Goal: Information Seeking & Learning: Learn about a topic

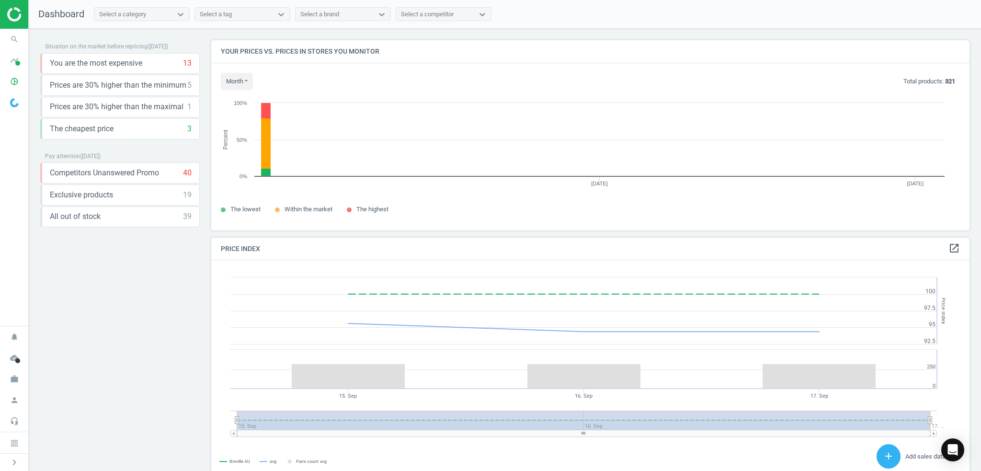
scroll to position [235, 765]
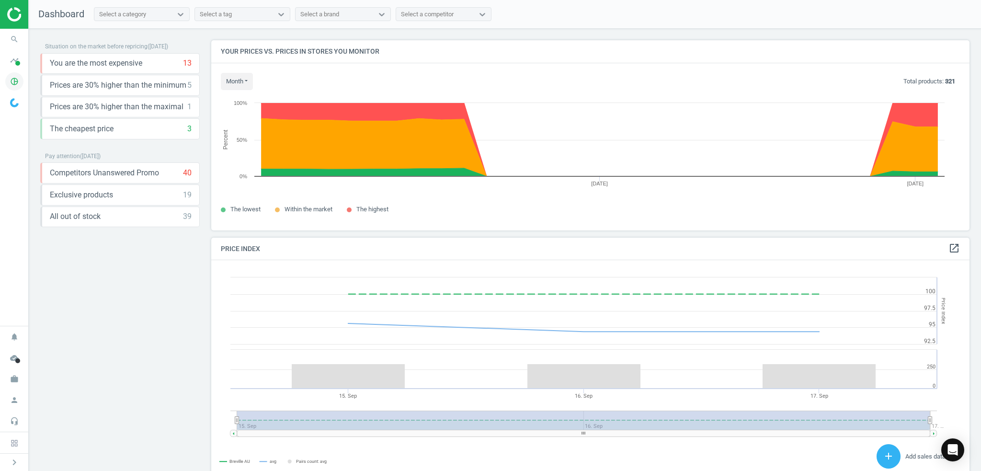
click at [14, 82] on icon "pie_chart_outlined" at bounding box center [14, 81] width 18 height 18
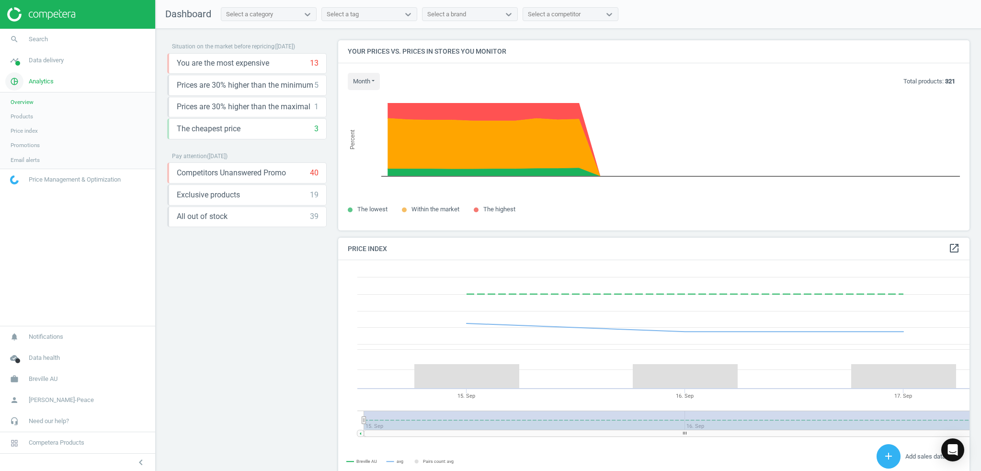
scroll to position [0, 0]
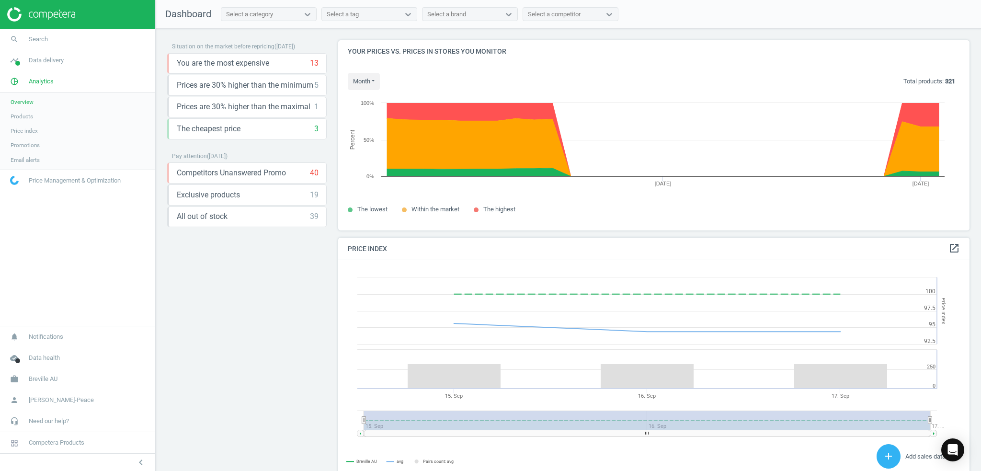
click at [22, 115] on span "Products" at bounding box center [22, 117] width 23 height 8
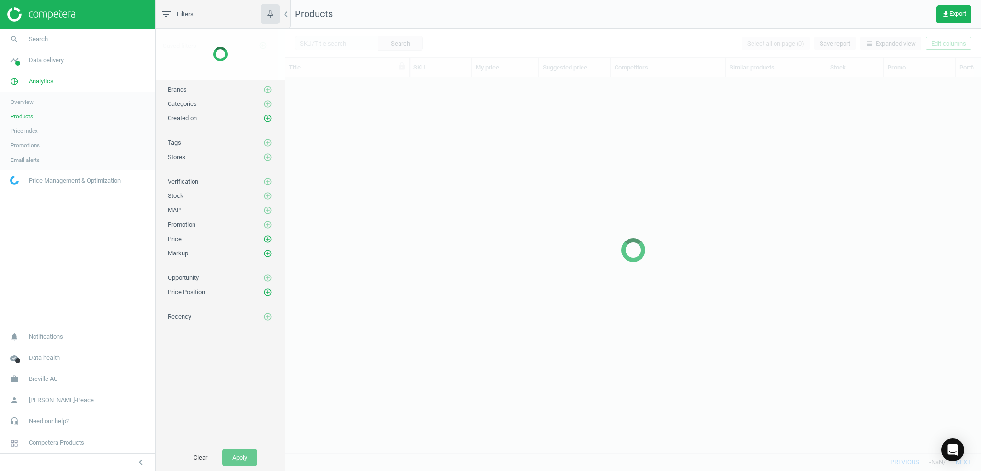
scroll to position [362, 689]
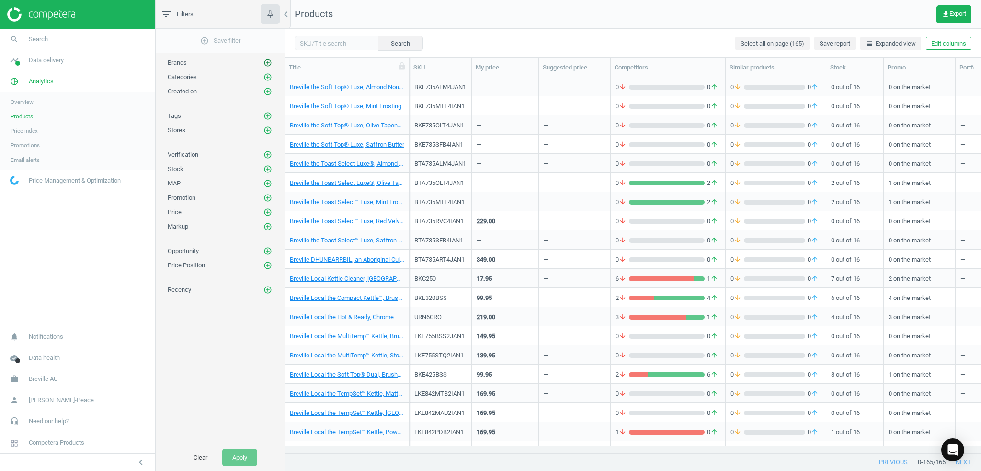
click at [269, 63] on icon "add_circle_outline" at bounding box center [267, 62] width 9 height 9
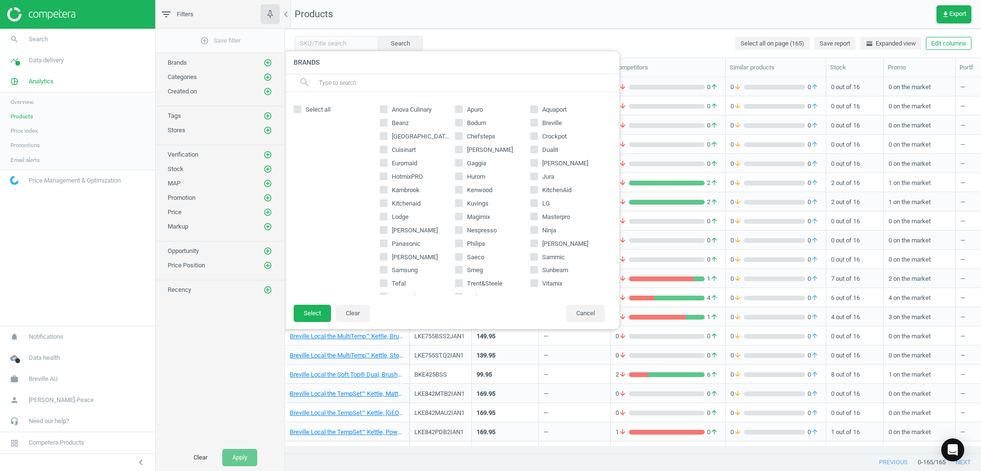
scroll to position [15, 0]
click at [457, 255] on input "Smeg" at bounding box center [459, 255] width 6 height 6
checkbox input "true"
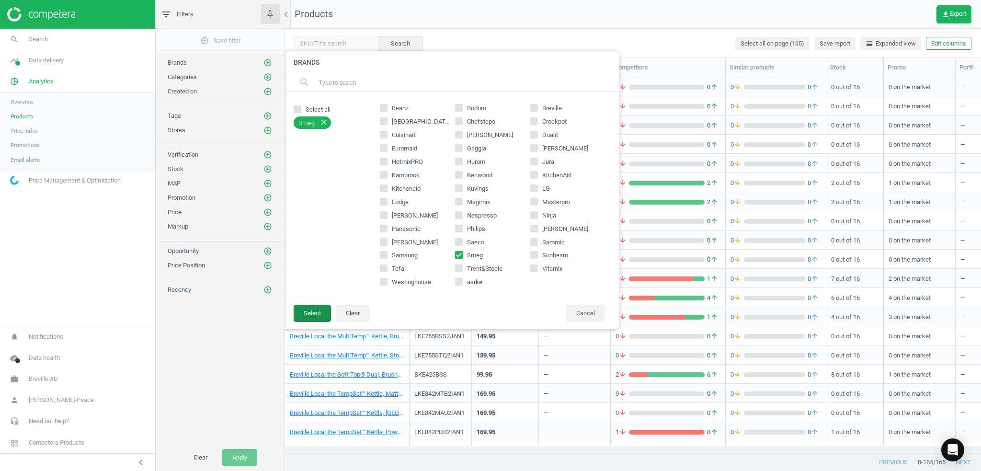
click at [317, 315] on button "Select" at bounding box center [312, 313] width 37 height 17
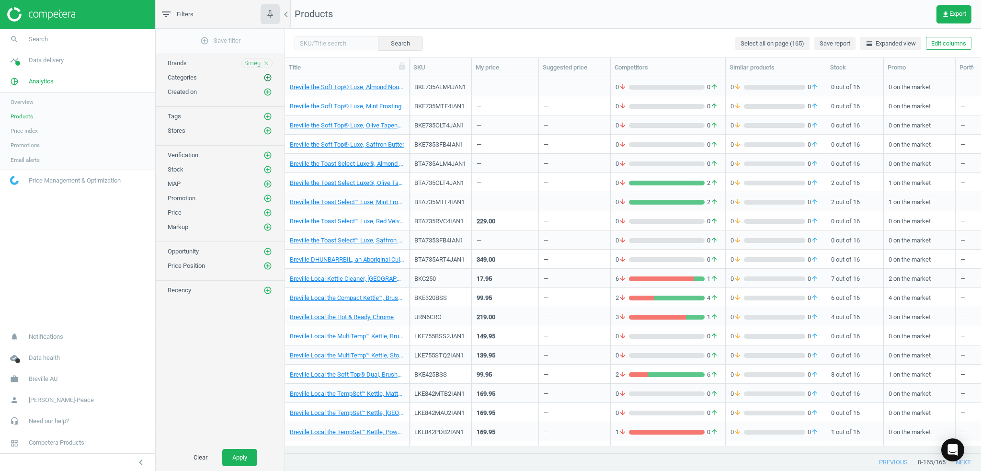
click at [268, 77] on icon "add_circle_outline" at bounding box center [267, 77] width 9 height 9
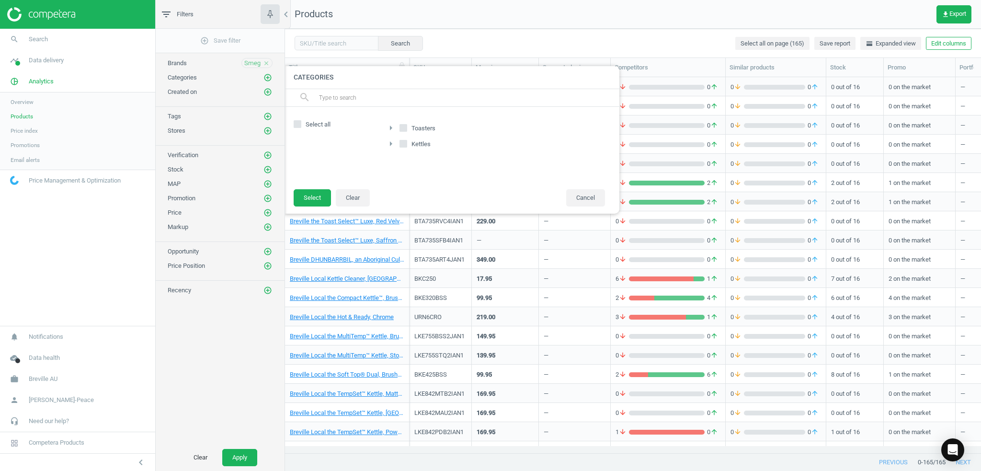
click at [403, 128] on input "Toasters" at bounding box center [403, 128] width 6 height 6
checkbox input "true"
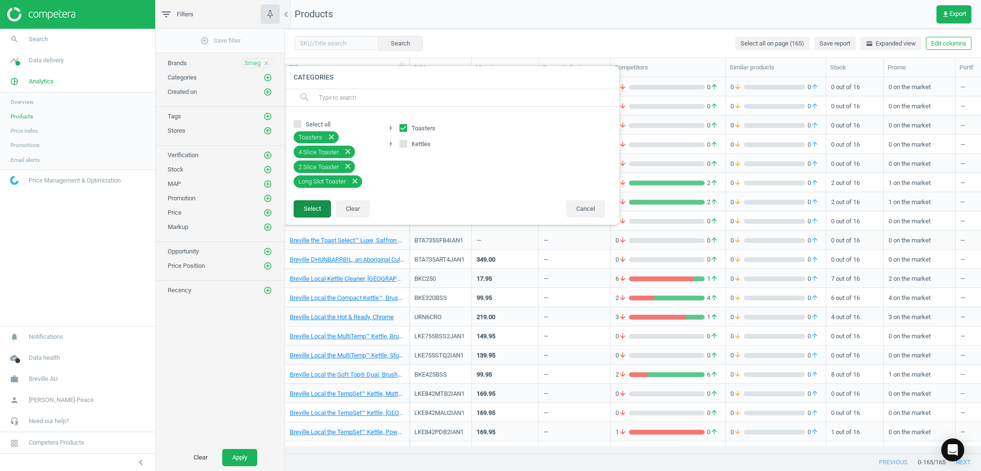
click at [320, 205] on button "Select" at bounding box center [312, 208] width 37 height 17
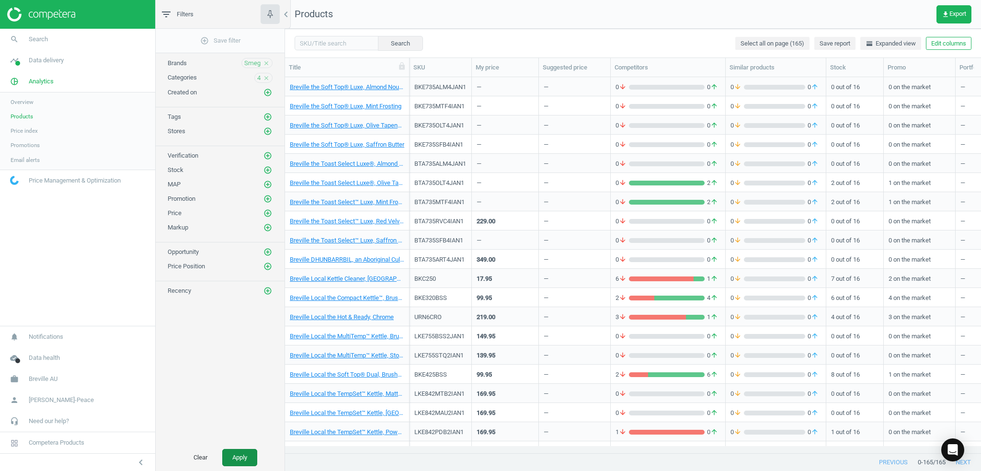
click at [241, 462] on button "Apply" at bounding box center [239, 457] width 35 height 17
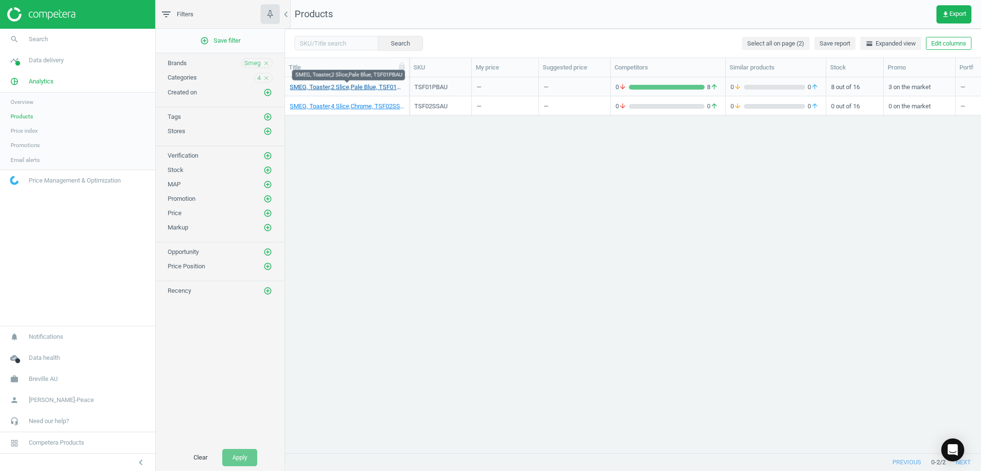
click at [353, 88] on link "SMEG, Toaster,2 Slice,Pale Blue, TSF01PBAU" at bounding box center [347, 87] width 114 height 9
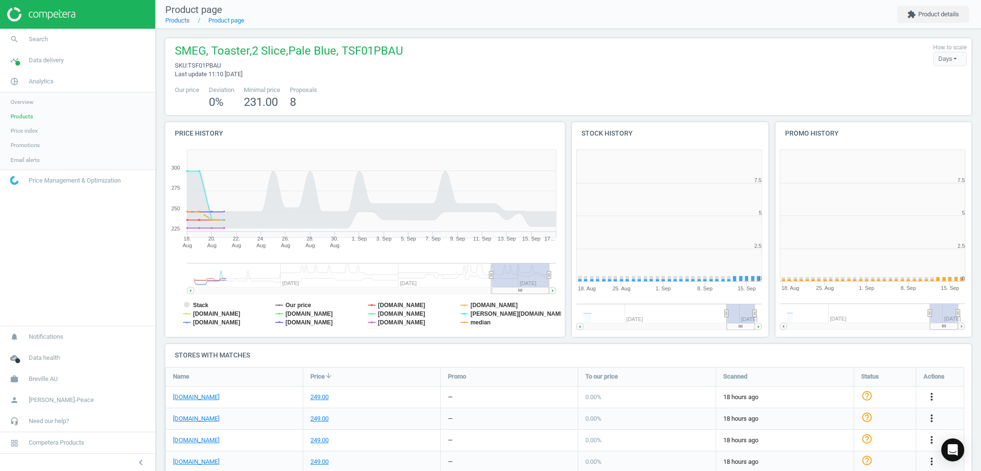
scroll to position [206, 209]
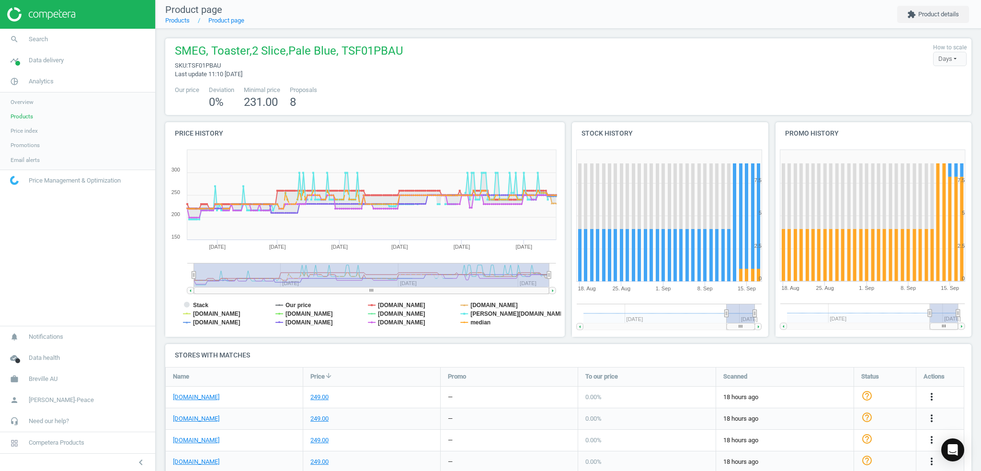
drag, startPoint x: 490, startPoint y: 276, endPoint x: 189, endPoint y: 272, distance: 301.3
click at [189, 272] on icon "Created with Highstock 6.2.0 Stack Our price billyguyatts.com.au appliancesonli…" at bounding box center [363, 241] width 396 height 192
click at [483, 313] on tspan "[PERSON_NAME][DOMAIN_NAME]" at bounding box center [518, 313] width 95 height 7
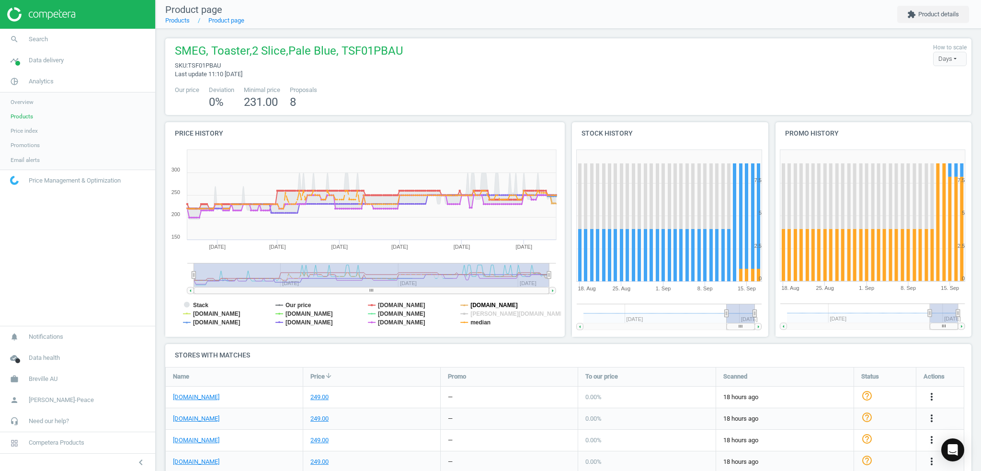
click at [483, 305] on tspan "[DOMAIN_NAME]" at bounding box center [494, 305] width 47 height 7
click at [402, 316] on tspan "[DOMAIN_NAME]" at bounding box center [401, 313] width 47 height 7
click at [402, 306] on tspan "[DOMAIN_NAME]" at bounding box center [401, 305] width 47 height 7
click at [299, 304] on tspan "Our price" at bounding box center [298, 305] width 26 height 7
click at [299, 307] on tspan "Our price" at bounding box center [298, 305] width 26 height 7
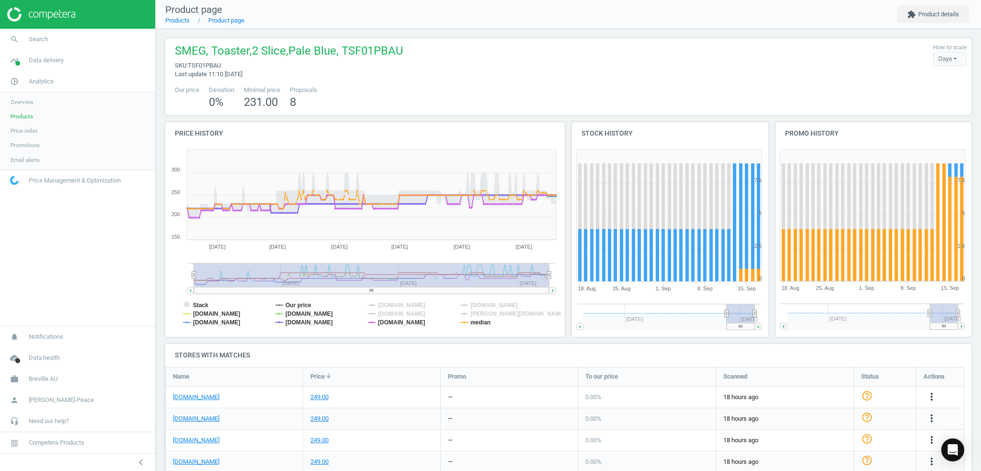
click at [299, 303] on tspan "Our price" at bounding box center [298, 305] width 26 height 7
click at [299, 314] on tspan "[DOMAIN_NAME]" at bounding box center [308, 313] width 47 height 7
click at [300, 321] on tspan "[DOMAIN_NAME]" at bounding box center [308, 322] width 47 height 7
click at [391, 323] on tspan "[DOMAIN_NAME]" at bounding box center [401, 322] width 47 height 7
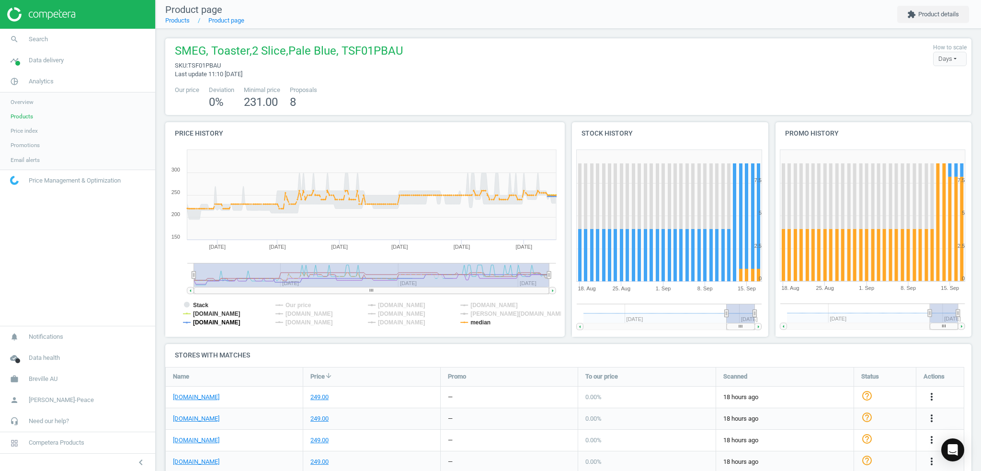
click at [240, 323] on tspan "[DOMAIN_NAME]" at bounding box center [216, 322] width 47 height 7
click at [231, 316] on tspan "[DOMAIN_NAME]" at bounding box center [216, 313] width 47 height 7
click at [202, 305] on tspan "Stack" at bounding box center [200, 305] width 15 height 7
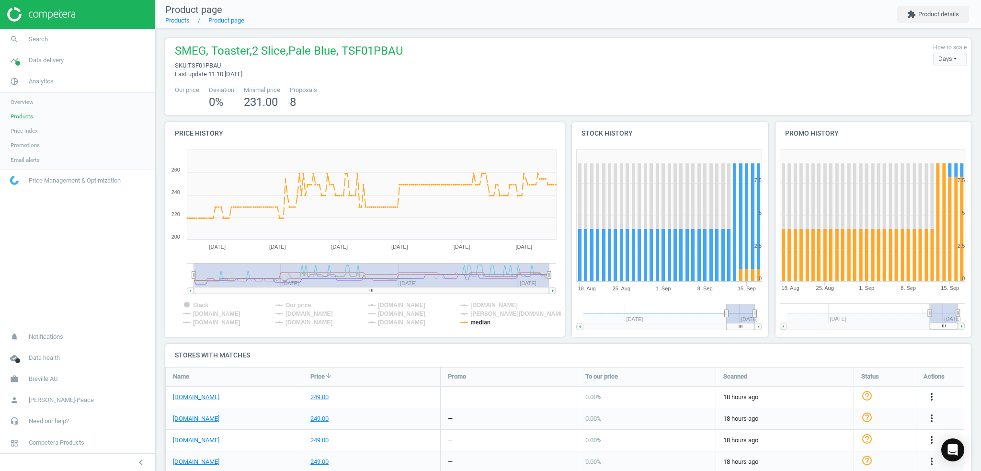
click at [202, 305] on tspan "Stack" at bounding box center [200, 305] width 15 height 7
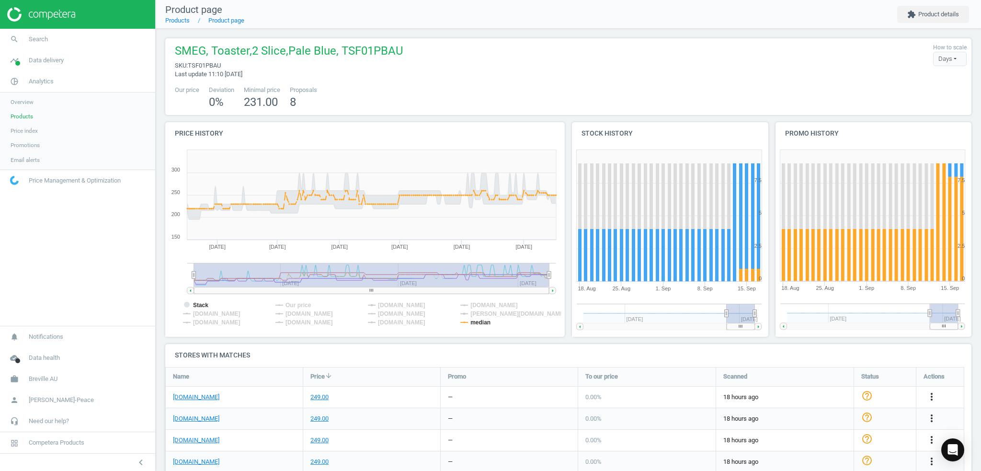
click at [202, 305] on tspan "Stack" at bounding box center [200, 305] width 15 height 7
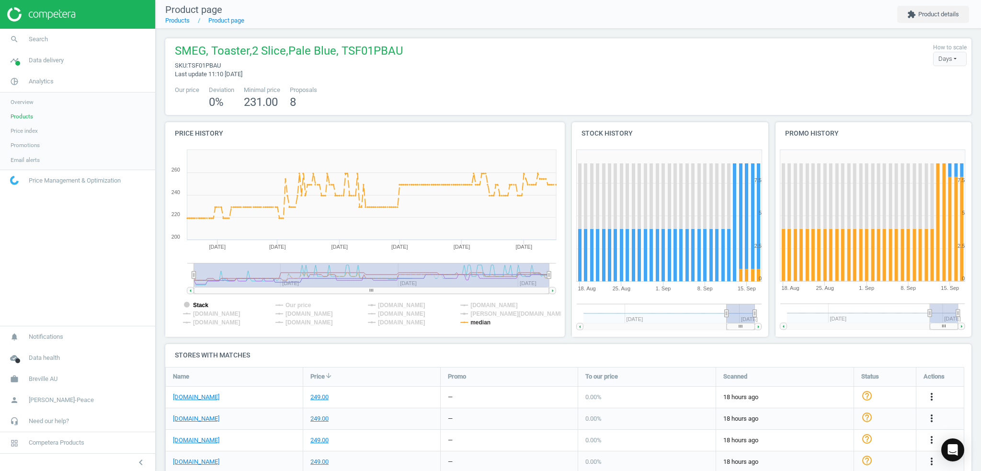
click at [204, 304] on tspan "Stack" at bounding box center [200, 305] width 15 height 7
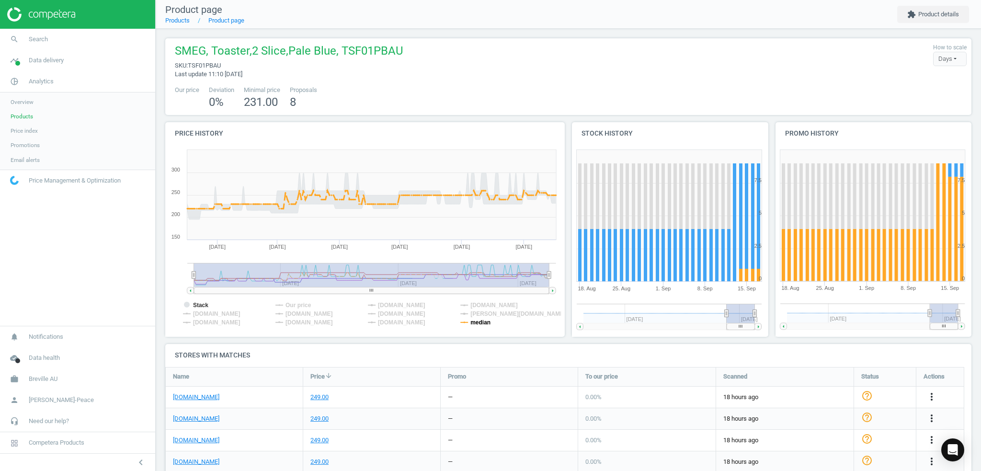
click at [481, 322] on tspan "median" at bounding box center [481, 322] width 20 height 7
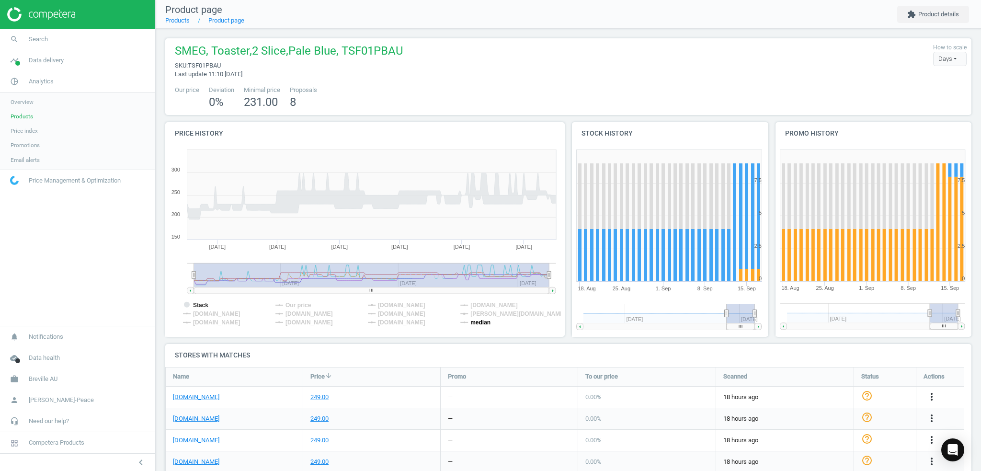
click at [480, 321] on tspan "median" at bounding box center [481, 322] width 20 height 7
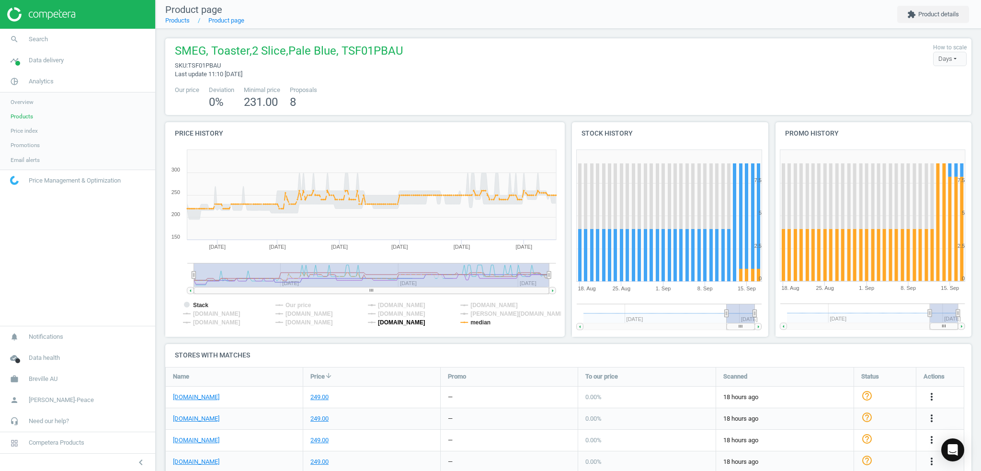
click at [395, 320] on tspan "[DOMAIN_NAME]" at bounding box center [401, 322] width 47 height 7
click at [487, 323] on tspan "median" at bounding box center [481, 322] width 20 height 7
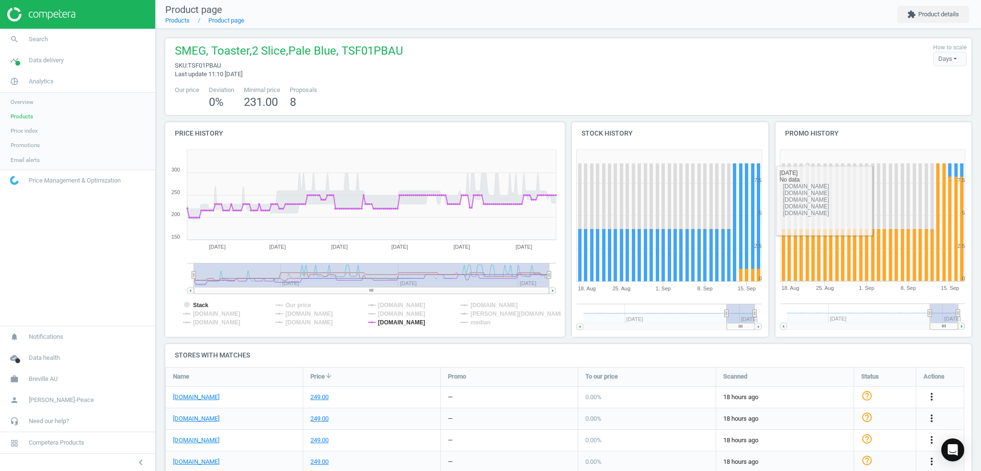
click at [948, 63] on div "Days" at bounding box center [950, 59] width 34 height 14
click at [946, 17] on button "extension Product details" at bounding box center [933, 14] width 72 height 17
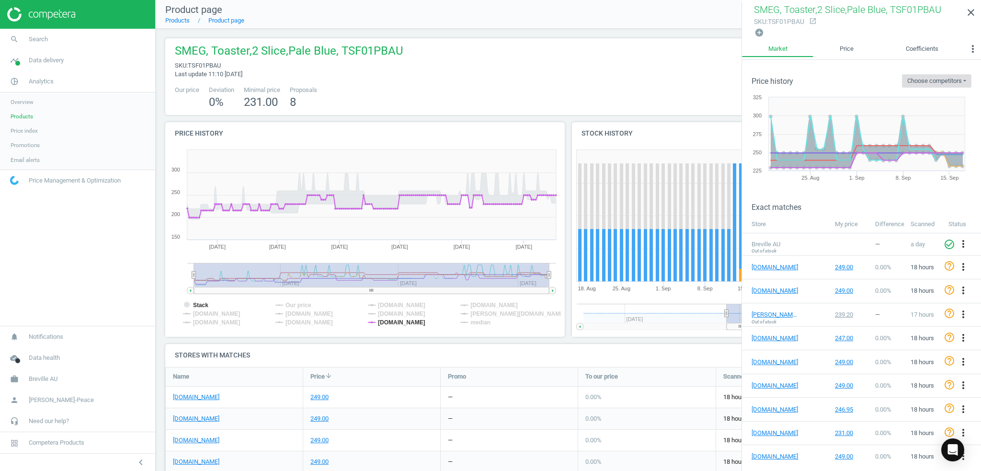
click at [956, 80] on button "Choose competitors" at bounding box center [936, 80] width 69 height 13
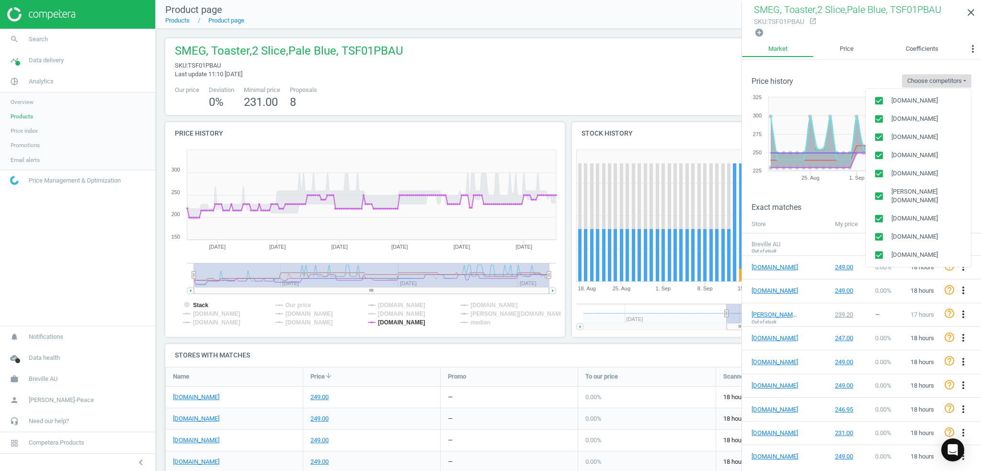
click at [956, 80] on button "Choose competitors" at bounding box center [936, 80] width 69 height 13
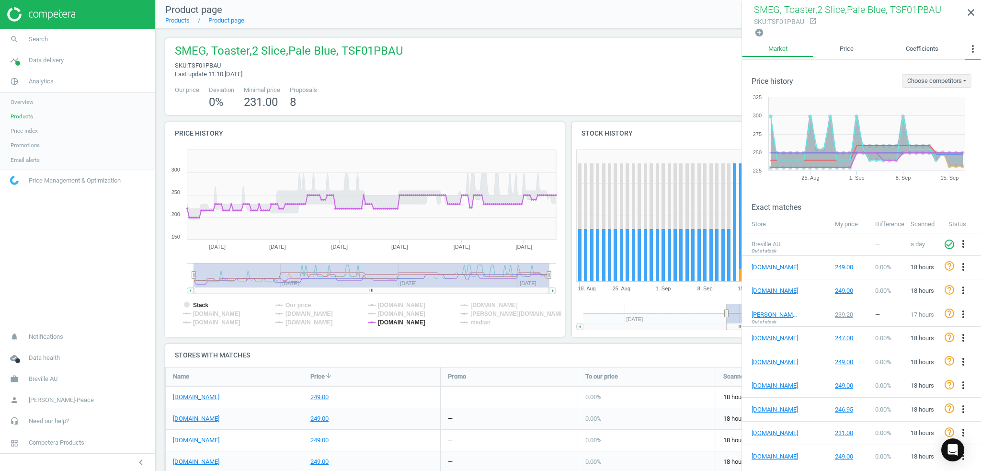
click at [973, 49] on icon "more_vert" at bounding box center [972, 48] width 11 height 11
click at [973, 14] on icon "close" at bounding box center [970, 12] width 11 height 11
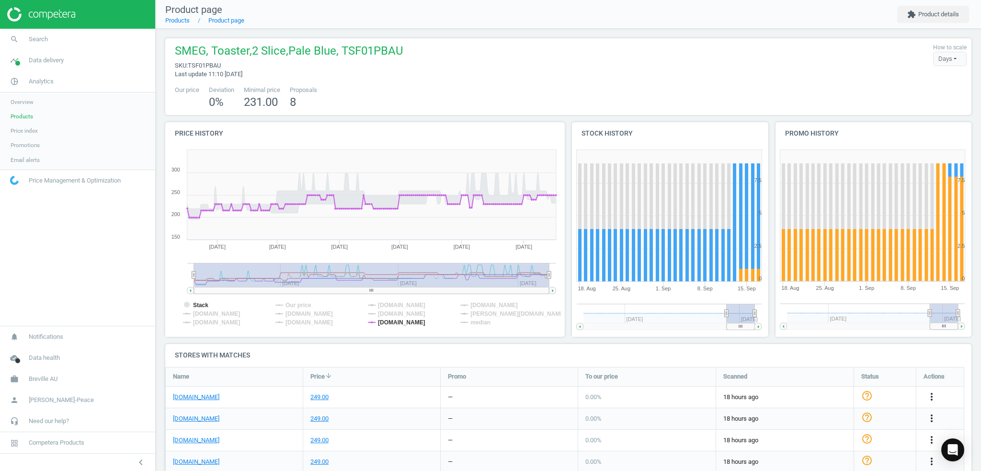
scroll to position [0, 0]
click at [236, 314] on tspan "[DOMAIN_NAME]" at bounding box center [216, 313] width 47 height 7
click at [225, 312] on tspan "[DOMAIN_NAME]" at bounding box center [216, 313] width 47 height 7
click at [305, 324] on tspan "[DOMAIN_NAME]" at bounding box center [308, 322] width 47 height 7
click at [486, 314] on tspan "[PERSON_NAME][DOMAIN_NAME]" at bounding box center [518, 313] width 95 height 7
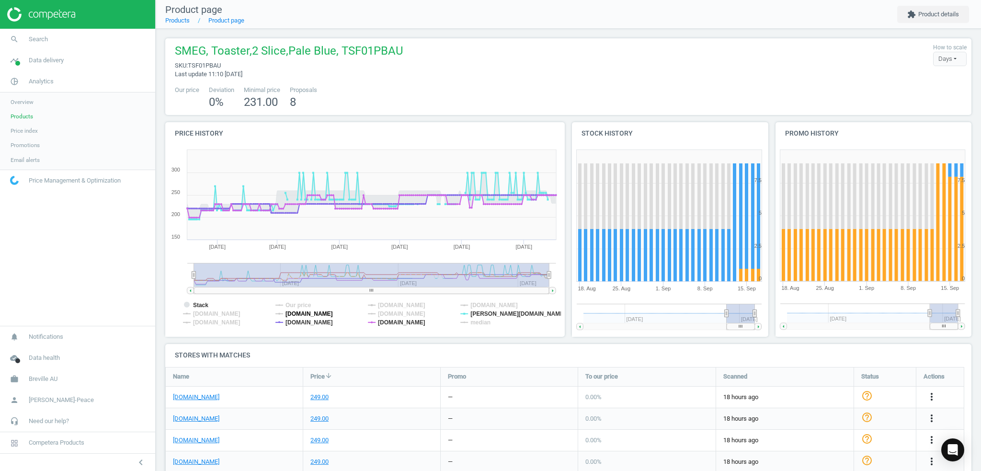
click at [309, 314] on tspan "[DOMAIN_NAME]" at bounding box center [308, 313] width 47 height 7
click at [305, 313] on tspan "[DOMAIN_NAME]" at bounding box center [308, 313] width 47 height 7
click at [478, 321] on tspan "median" at bounding box center [481, 322] width 20 height 7
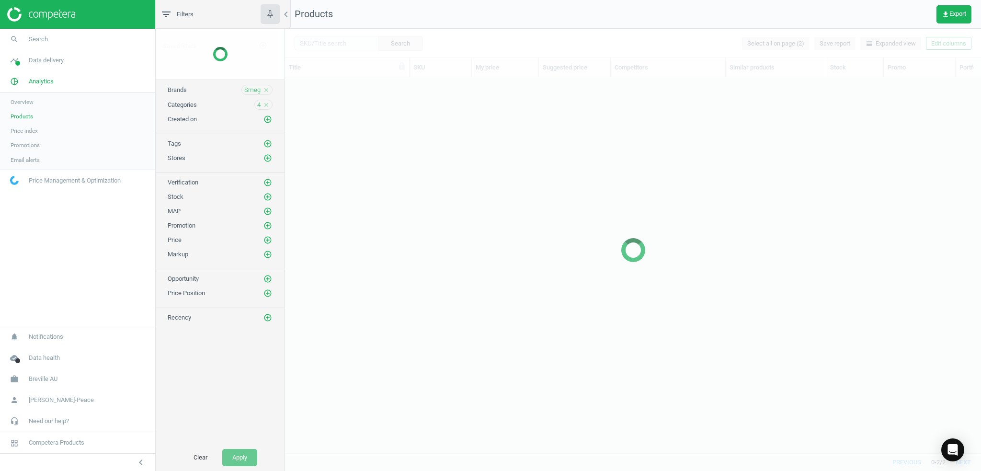
scroll to position [362, 689]
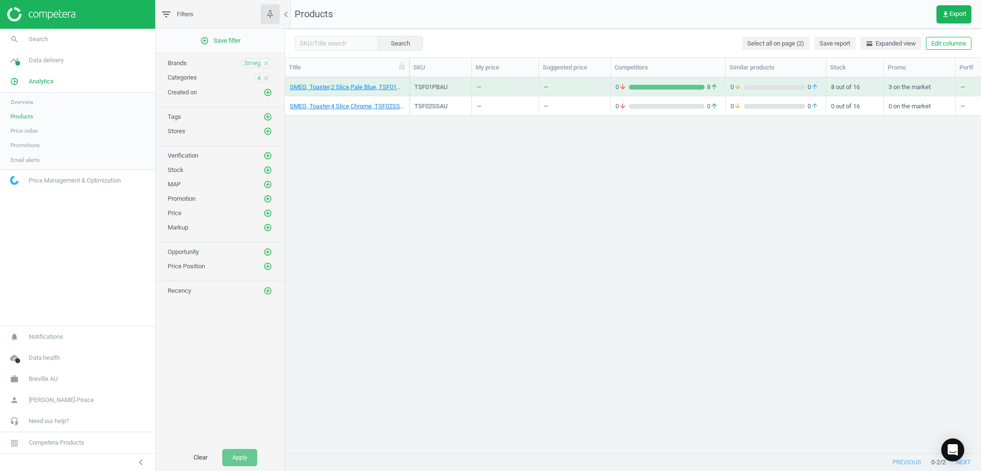
drag, startPoint x: 182, startPoint y: 80, endPoint x: 194, endPoint y: 80, distance: 12.5
click at [182, 80] on span "Categories" at bounding box center [182, 77] width 29 height 7
click at [267, 79] on icon "close" at bounding box center [266, 78] width 7 height 7
click at [266, 75] on icon "add_circle_outline" at bounding box center [267, 77] width 9 height 9
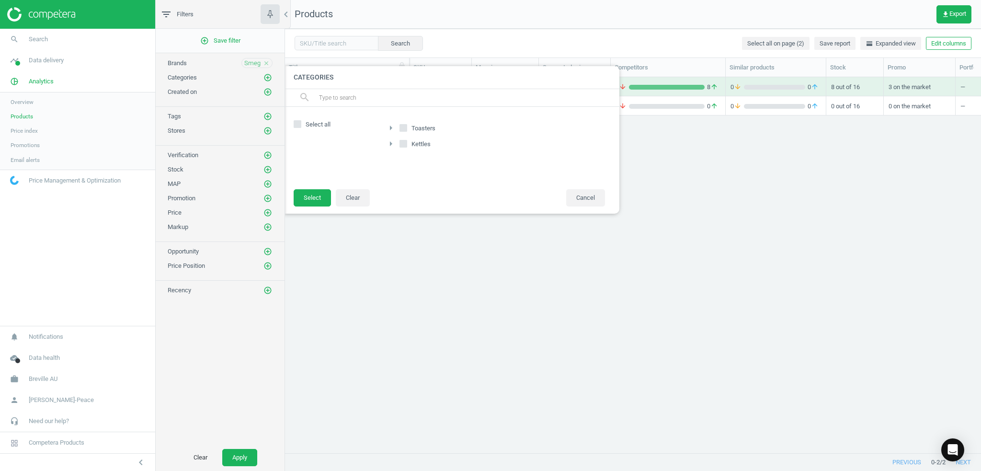
click at [403, 128] on input "Toasters" at bounding box center [403, 128] width 6 height 6
checkbox input "true"
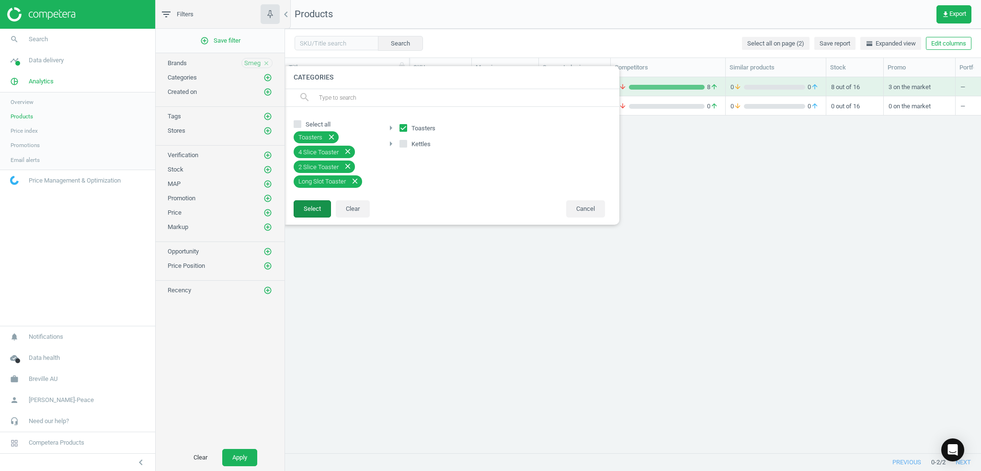
click at [320, 208] on button "Select" at bounding box center [312, 208] width 37 height 17
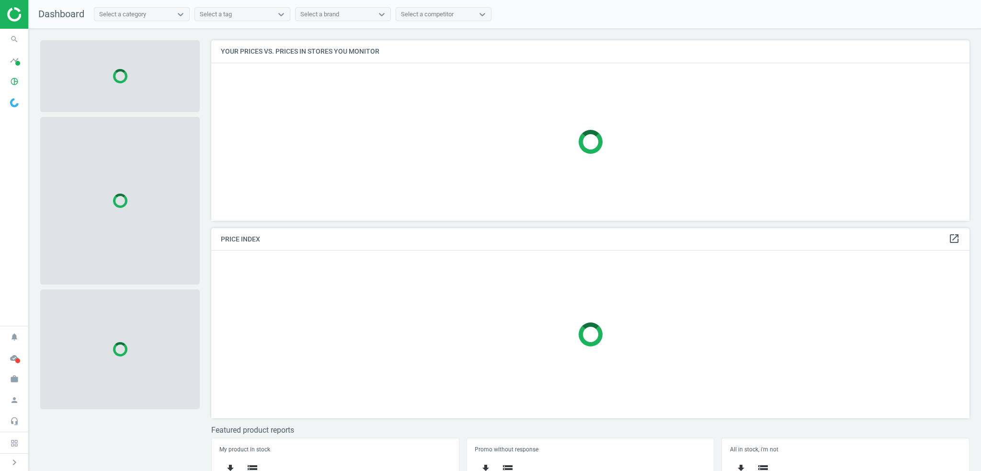
scroll to position [195, 765]
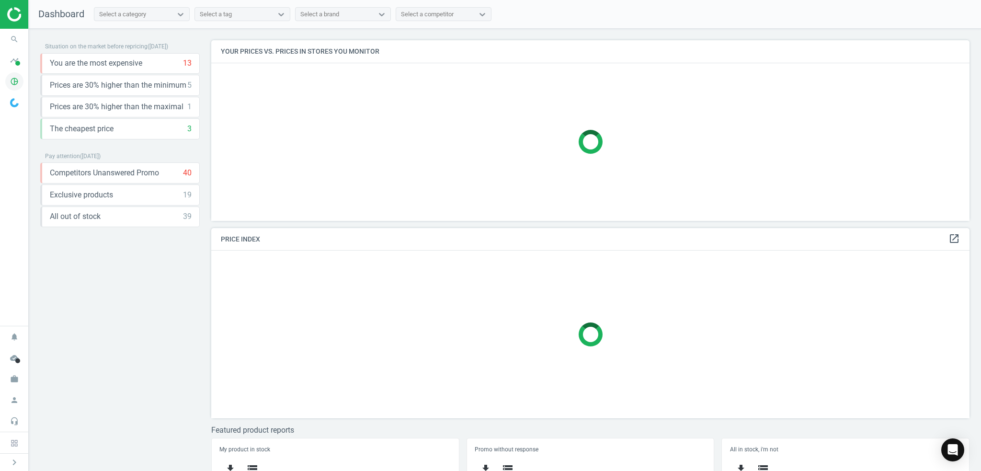
click at [18, 86] on icon "pie_chart_outlined" at bounding box center [14, 81] width 18 height 18
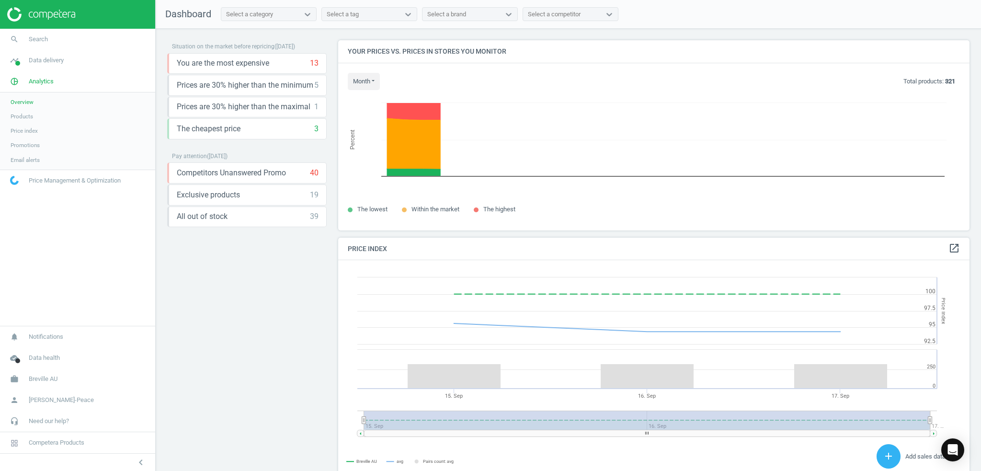
scroll to position [235, 639]
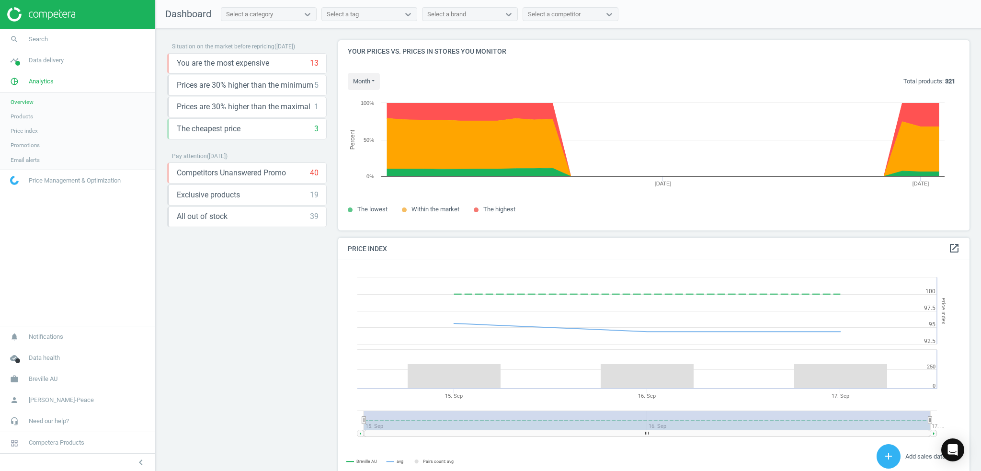
click at [26, 114] on span "Products" at bounding box center [22, 117] width 23 height 8
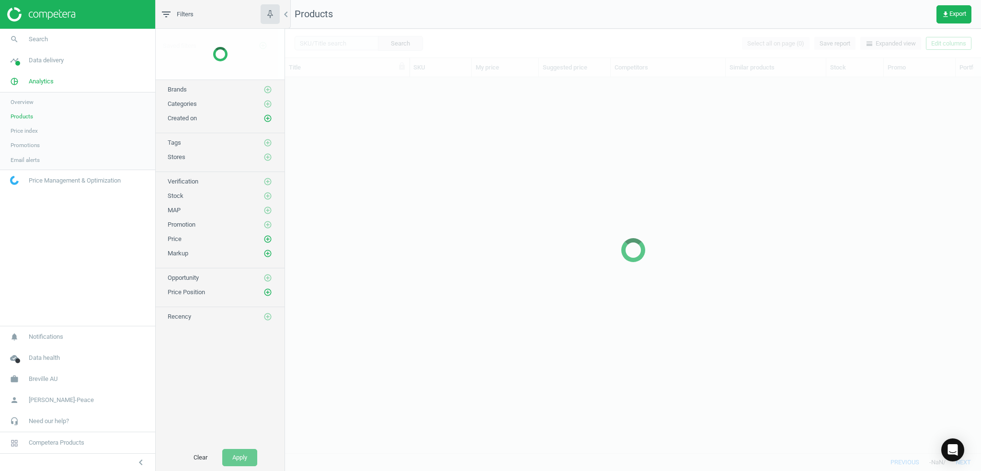
scroll to position [362, 689]
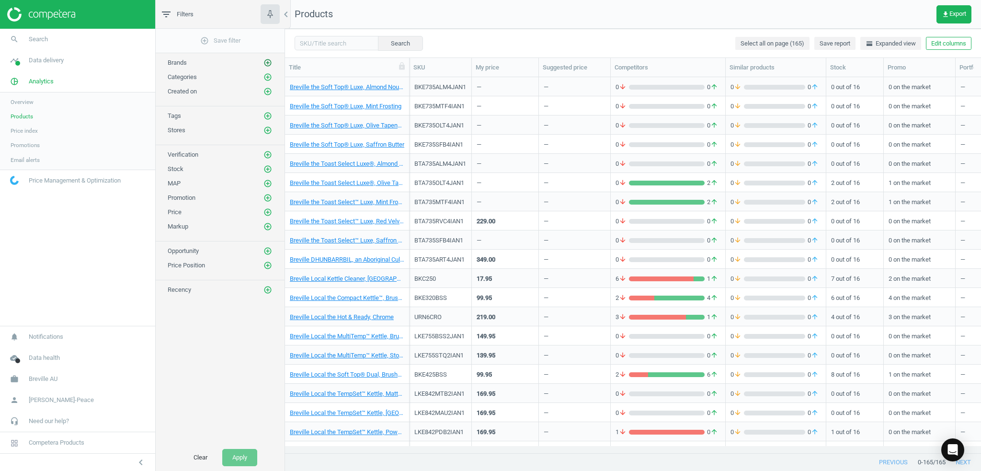
click at [270, 61] on icon "add_circle_outline" at bounding box center [267, 62] width 9 height 9
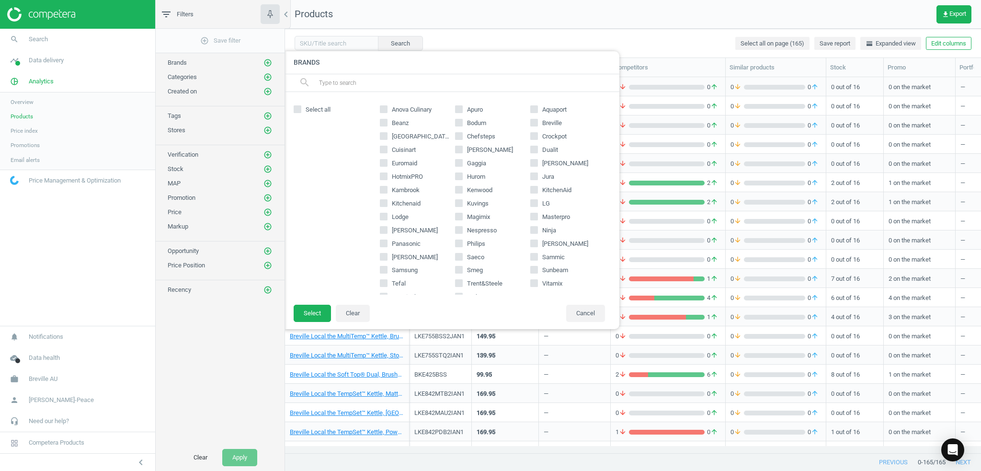
scroll to position [15, 0]
click at [456, 255] on input "Smeg" at bounding box center [459, 255] width 6 height 6
checkbox input "true"
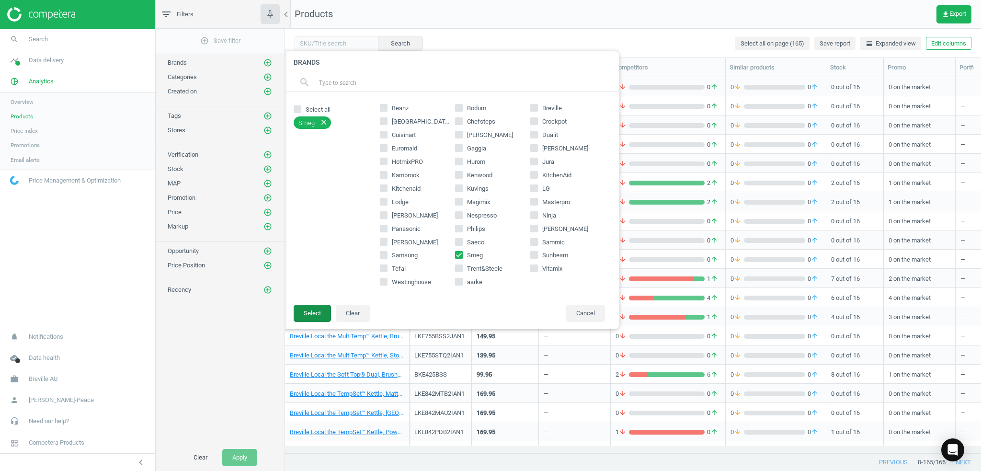
click at [318, 314] on button "Select" at bounding box center [312, 313] width 37 height 17
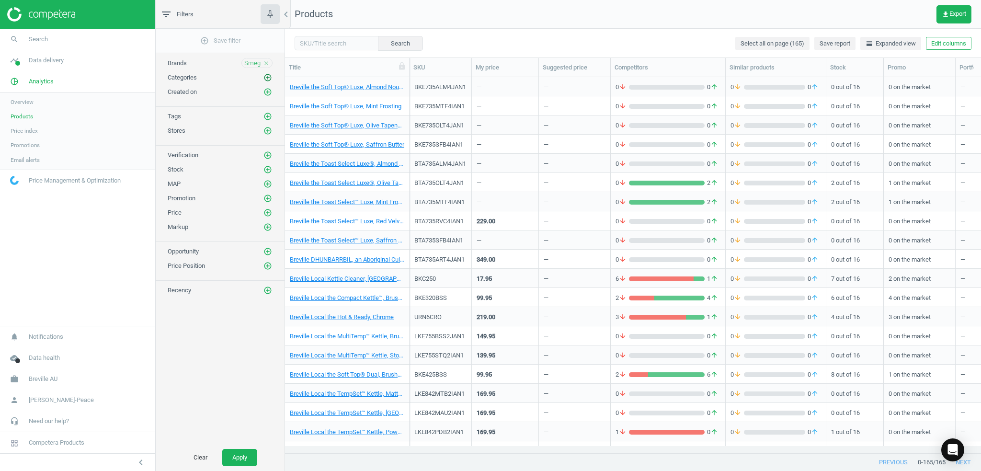
click at [269, 77] on icon "add_circle_outline" at bounding box center [267, 77] width 9 height 9
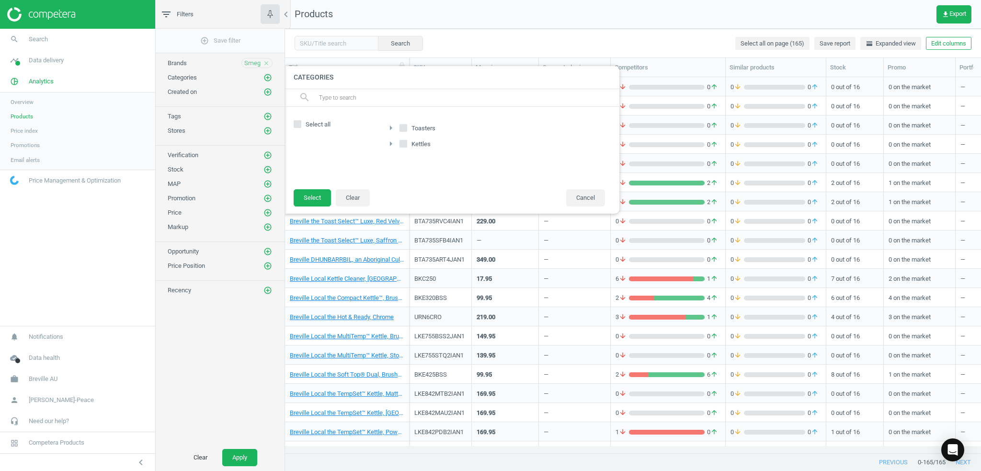
click at [406, 145] on input "Kettles" at bounding box center [403, 143] width 6 height 6
checkbox input "true"
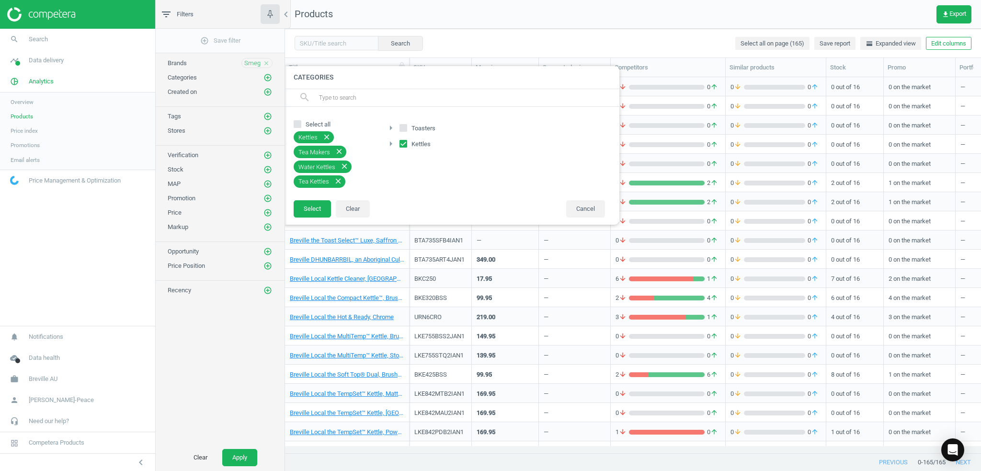
click at [337, 149] on icon "close" at bounding box center [339, 151] width 9 height 9
click at [321, 200] on button "Select" at bounding box center [312, 197] width 37 height 17
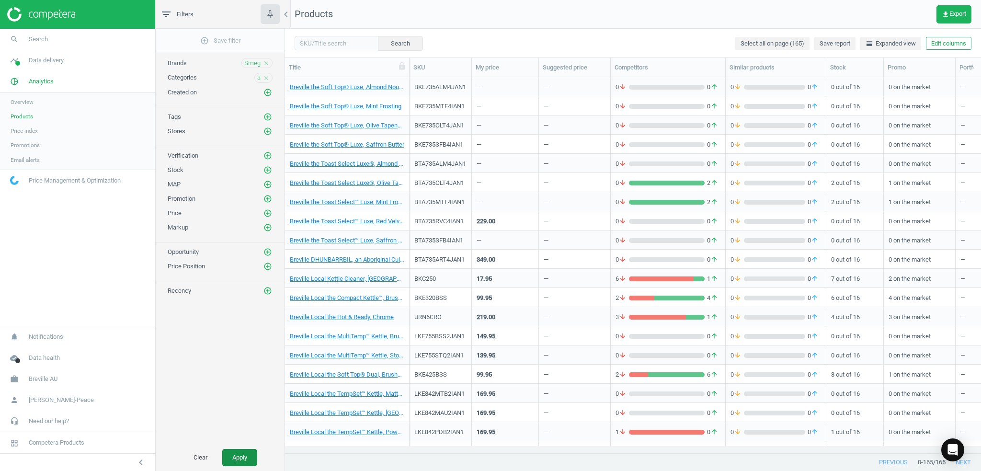
click at [251, 459] on button "Apply" at bounding box center [239, 457] width 35 height 17
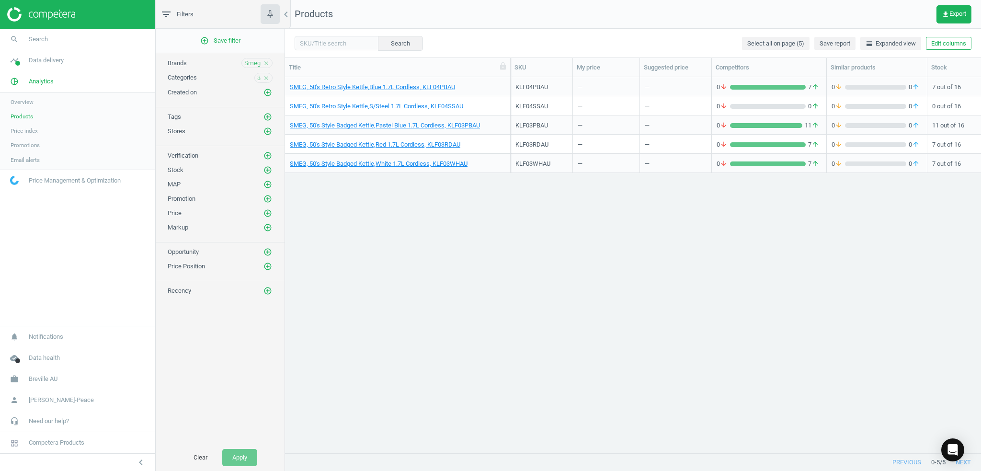
drag, startPoint x: 409, startPoint y: 74, endPoint x: 510, endPoint y: 66, distance: 101.4
click at [510, 66] on div at bounding box center [510, 67] width 10 height 19
click at [388, 165] on link "SMEG, 50's Style Badged Kettle,White 1.7L Cordless, KLF03WHAU" at bounding box center [379, 164] width 178 height 9
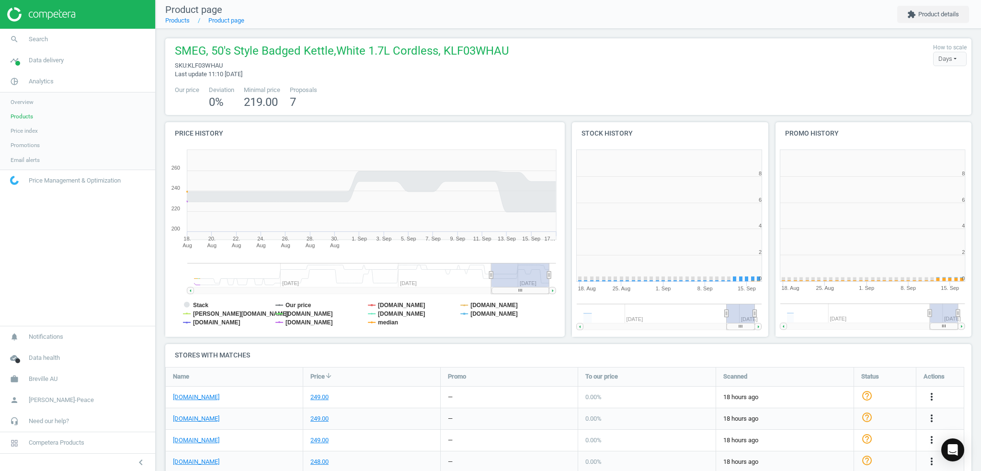
scroll to position [206, 209]
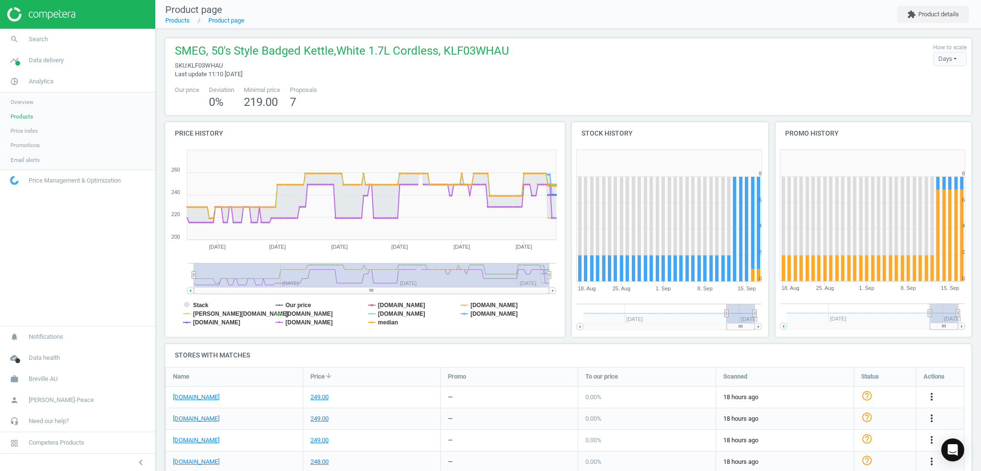
drag, startPoint x: 492, startPoint y: 275, endPoint x: 172, endPoint y: 272, distance: 319.5
click at [172, 272] on icon "Created with Highstock 6.2.0 Stack Our price [DOMAIN_NAME] [DOMAIN_NAME] [PERSO…" at bounding box center [363, 241] width 396 height 192
click at [201, 304] on tspan "Stack" at bounding box center [200, 305] width 15 height 7
click at [205, 310] on tspan "[PERSON_NAME][DOMAIN_NAME]" at bounding box center [240, 313] width 95 height 7
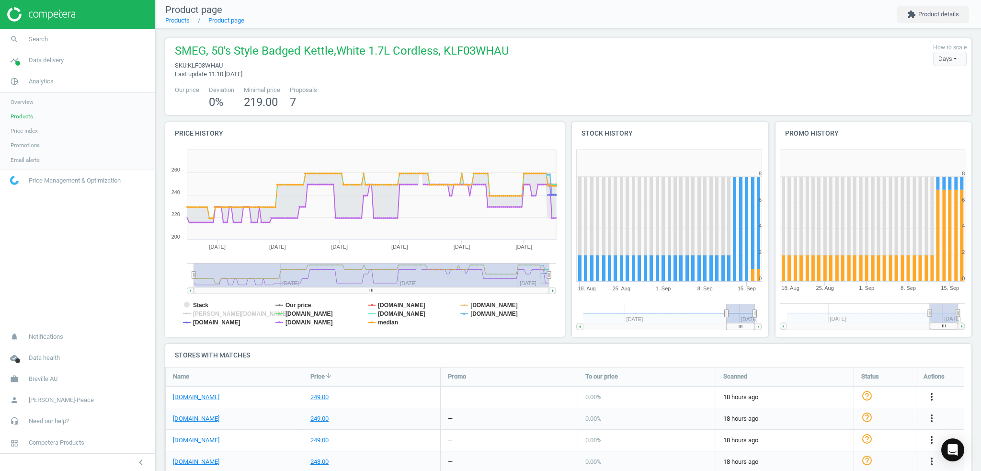
click at [205, 310] on tspan "[PERSON_NAME][DOMAIN_NAME]" at bounding box center [240, 313] width 95 height 7
click at [407, 307] on tspan "[DOMAIN_NAME]" at bounding box center [401, 305] width 47 height 7
click at [306, 323] on tspan "[DOMAIN_NAME]" at bounding box center [308, 322] width 47 height 7
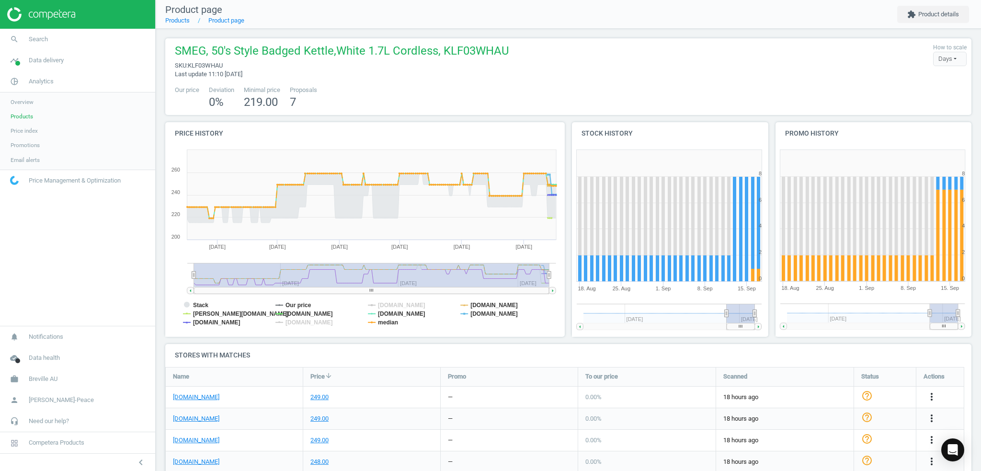
click at [306, 323] on tspan "[DOMAIN_NAME]" at bounding box center [308, 322] width 47 height 7
click at [213, 315] on tspan "[PERSON_NAME][DOMAIN_NAME]" at bounding box center [240, 313] width 95 height 7
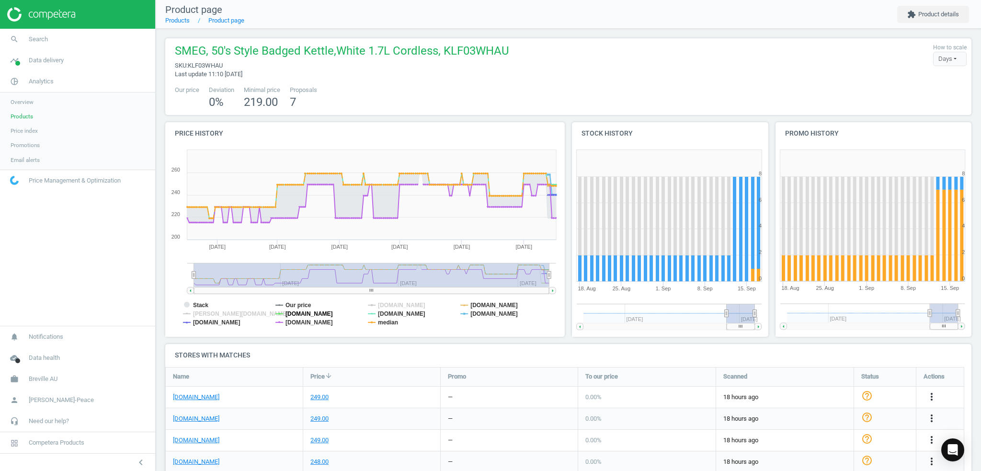
click at [289, 314] on tspan "[DOMAIN_NAME]" at bounding box center [308, 313] width 47 height 7
click at [224, 316] on tspan "[PERSON_NAME][DOMAIN_NAME]" at bounding box center [240, 313] width 95 height 7
click at [300, 315] on tspan "[DOMAIN_NAME]" at bounding box center [308, 313] width 47 height 7
click at [390, 302] on tspan "[DOMAIN_NAME]" at bounding box center [401, 305] width 47 height 7
click at [27, 118] on span "Products" at bounding box center [22, 117] width 23 height 8
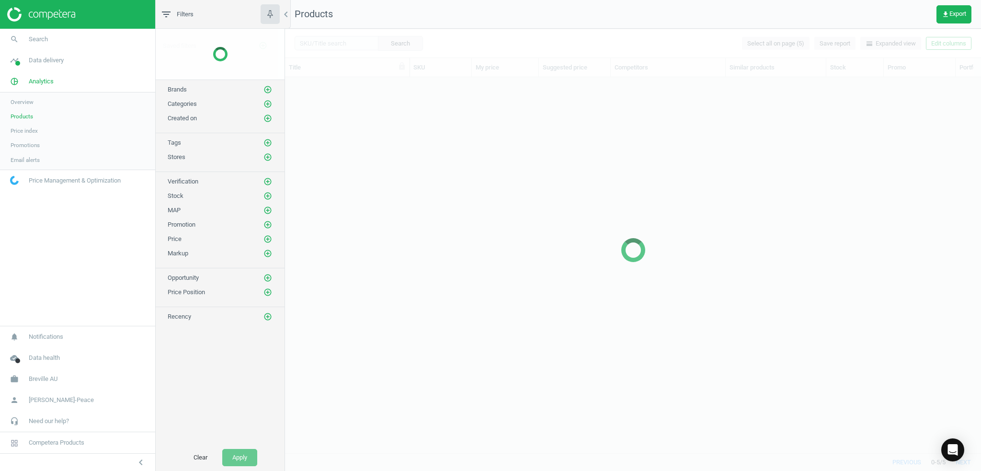
scroll to position [362, 689]
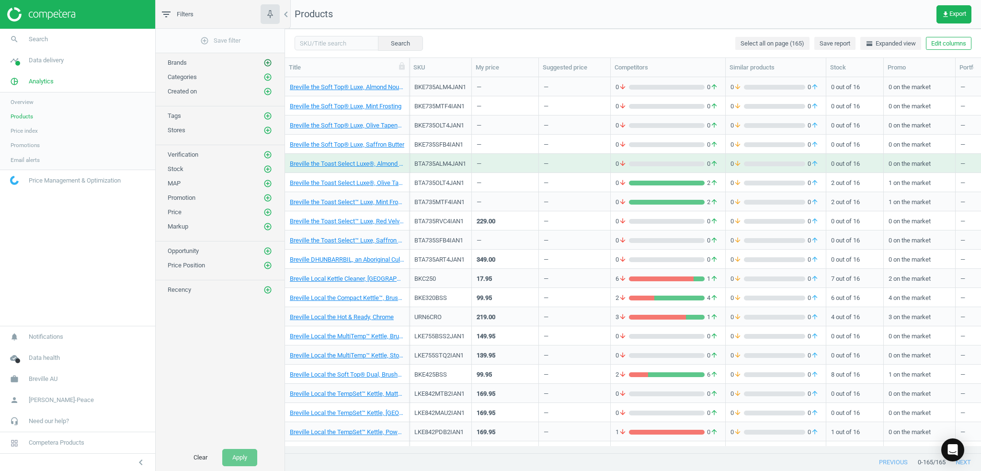
click at [267, 63] on icon "add_circle_outline" at bounding box center [267, 62] width 9 height 9
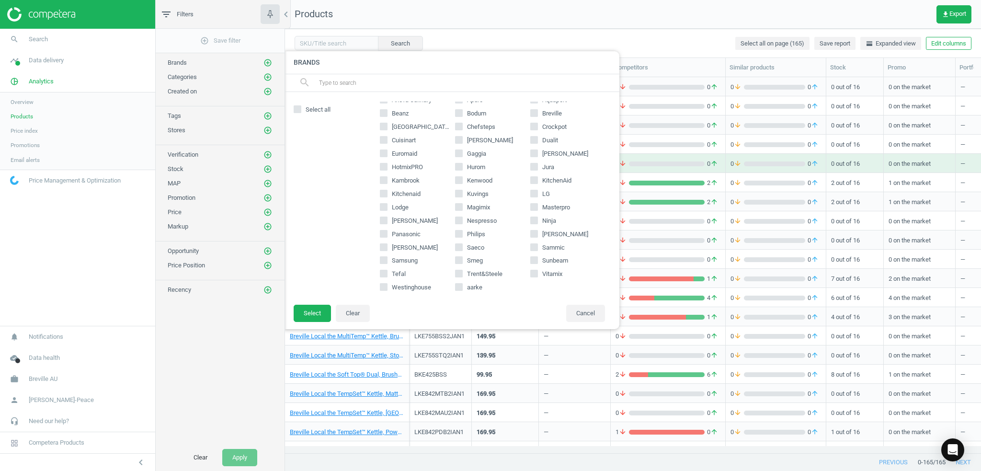
scroll to position [15, 0]
click at [457, 258] on input "Smeg" at bounding box center [459, 255] width 6 height 6
checkbox input "true"
click at [310, 317] on button "Select" at bounding box center [312, 313] width 37 height 17
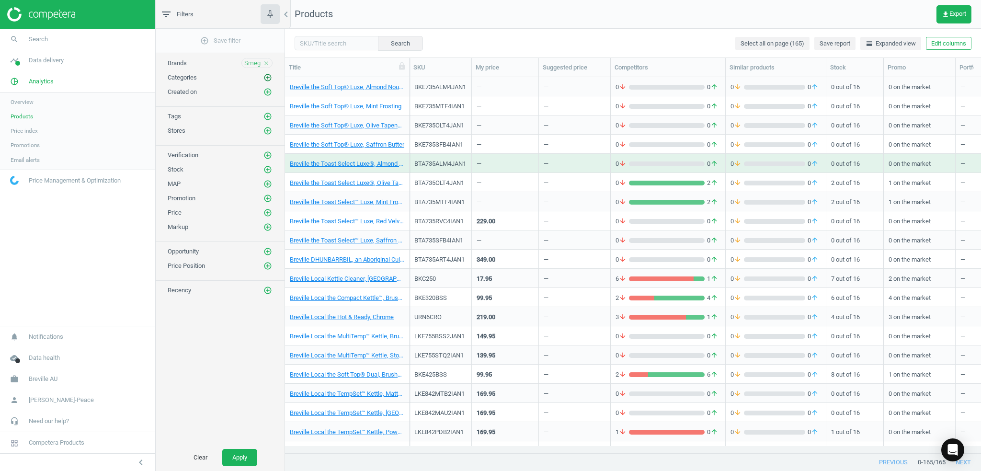
click at [271, 75] on icon "add_circle_outline" at bounding box center [267, 77] width 9 height 9
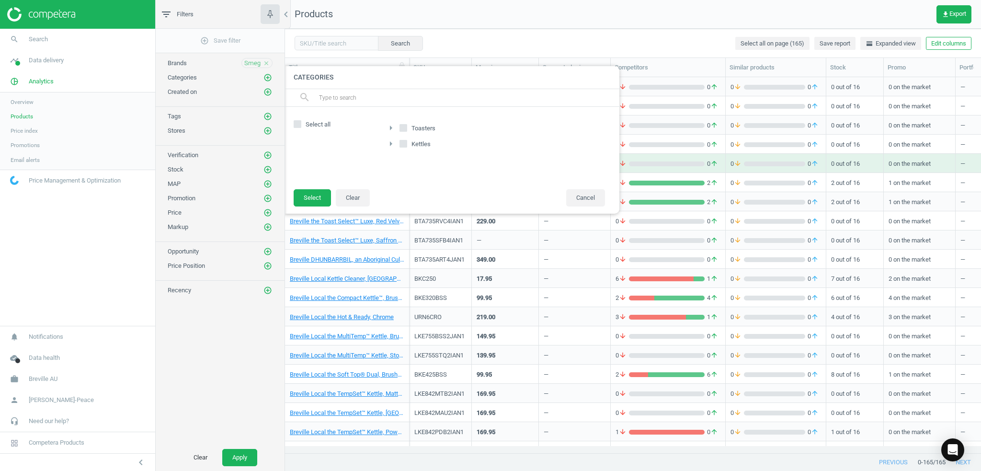
click at [404, 142] on input "Kettles" at bounding box center [403, 143] width 6 height 6
checkbox input "true"
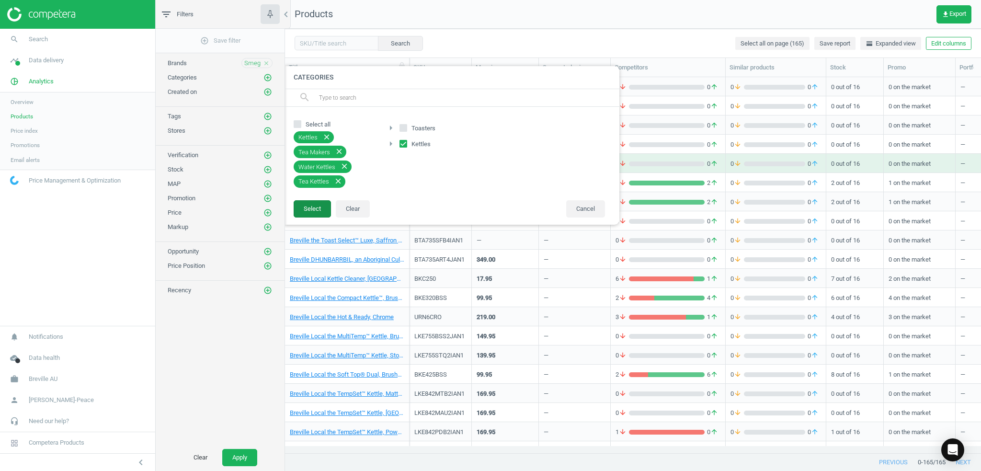
click at [314, 206] on button "Select" at bounding box center [312, 208] width 37 height 17
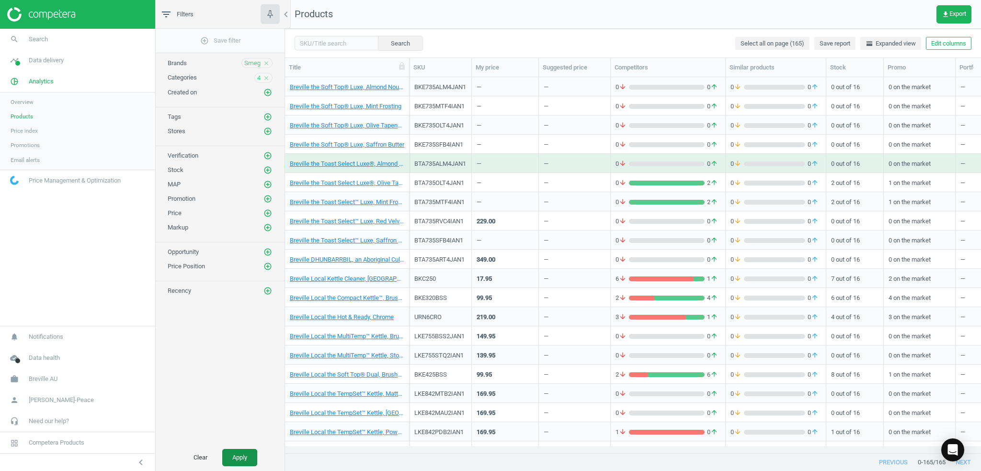
click at [242, 453] on button "Apply" at bounding box center [239, 457] width 35 height 17
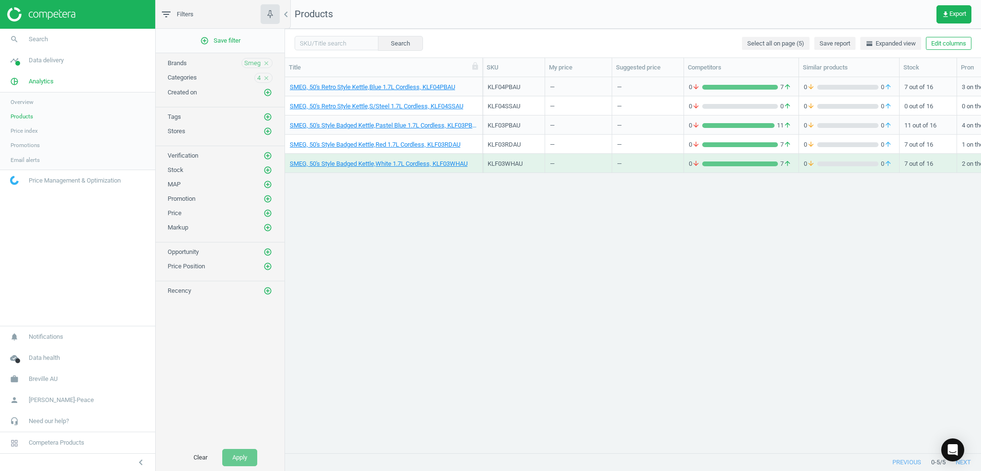
drag, startPoint x: 411, startPoint y: 67, endPoint x: 487, endPoint y: 65, distance: 76.2
click at [487, 65] on div at bounding box center [483, 67] width 10 height 19
click at [395, 126] on link "SMEG, 50's Style Badged Kettle,Pastel Blue 1.7L Cordless, KLF03PBAU" at bounding box center [385, 125] width 190 height 9
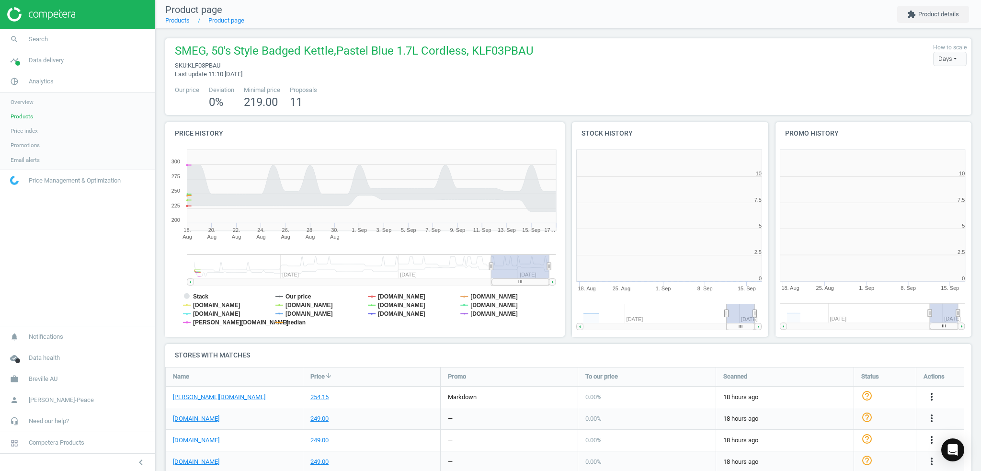
scroll to position [206, 209]
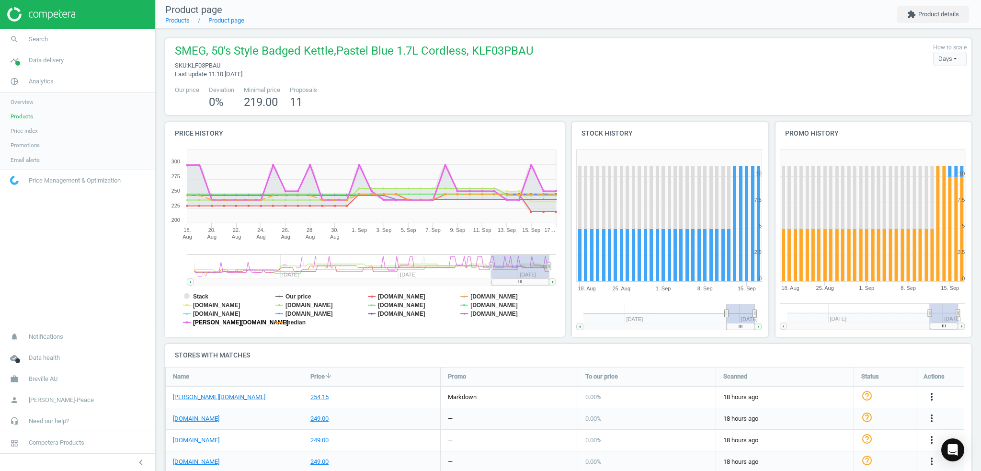
click at [215, 321] on tspan "[PERSON_NAME][DOMAIN_NAME]" at bounding box center [240, 322] width 95 height 7
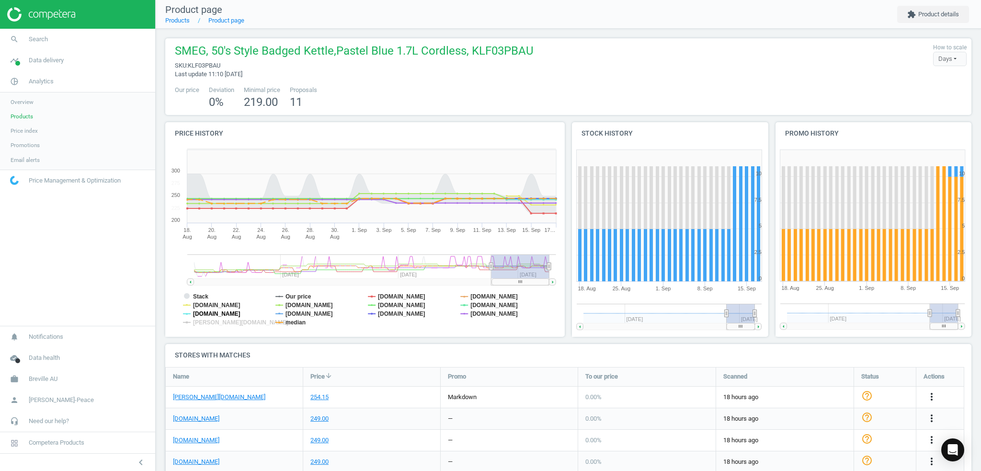
click at [217, 314] on tspan "[DOMAIN_NAME]" at bounding box center [216, 313] width 47 height 7
click at [218, 304] on tspan "[DOMAIN_NAME]" at bounding box center [216, 305] width 47 height 7
click at [387, 312] on tspan "[DOMAIN_NAME]" at bounding box center [401, 313] width 47 height 7
click at [391, 303] on tspan "[DOMAIN_NAME]" at bounding box center [401, 305] width 47 height 7
click at [391, 294] on tspan "[DOMAIN_NAME]" at bounding box center [401, 296] width 47 height 7
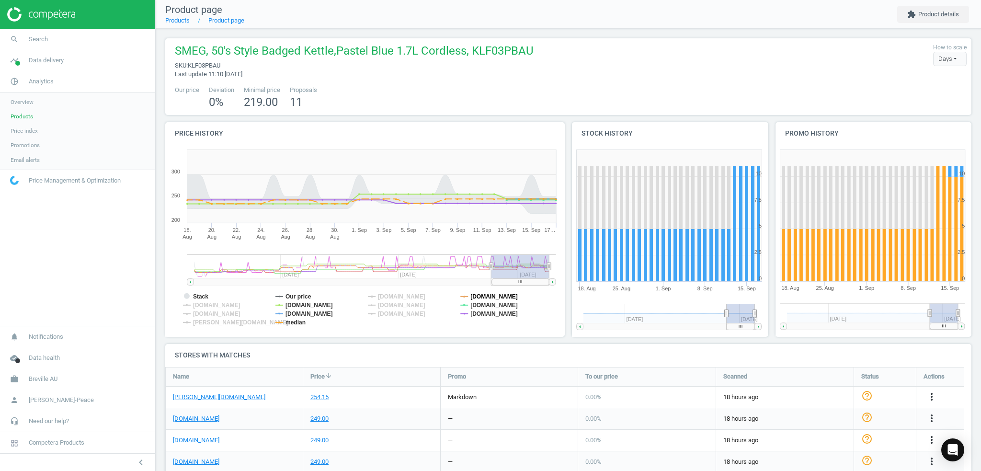
click at [476, 294] on tspan "[DOMAIN_NAME]" at bounding box center [494, 296] width 47 height 7
click at [479, 302] on tspan "[DOMAIN_NAME]" at bounding box center [494, 305] width 47 height 7
click at [479, 310] on tspan "[DOMAIN_NAME]" at bounding box center [494, 313] width 47 height 7
click at [306, 317] on tspan "[DOMAIN_NAME]" at bounding box center [308, 313] width 47 height 7
click at [310, 304] on tspan "[DOMAIN_NAME]" at bounding box center [308, 305] width 47 height 7
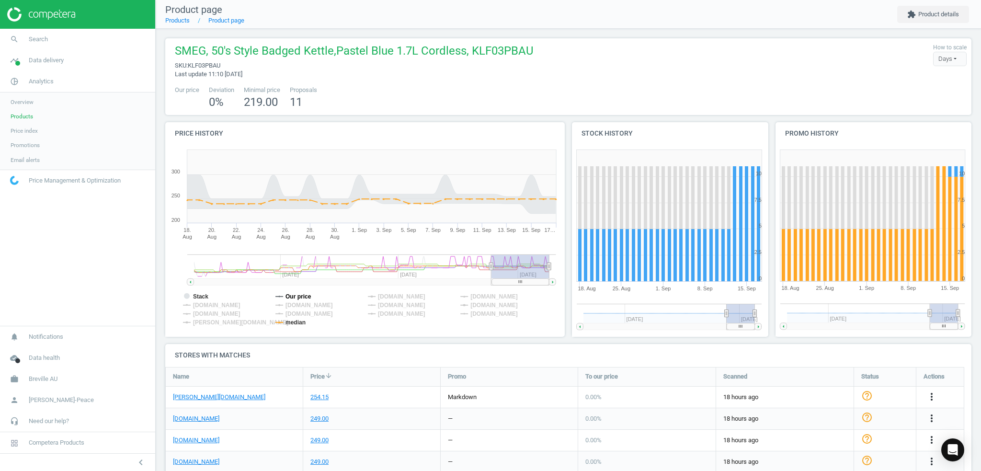
click at [307, 296] on tspan "Our price" at bounding box center [298, 296] width 26 height 7
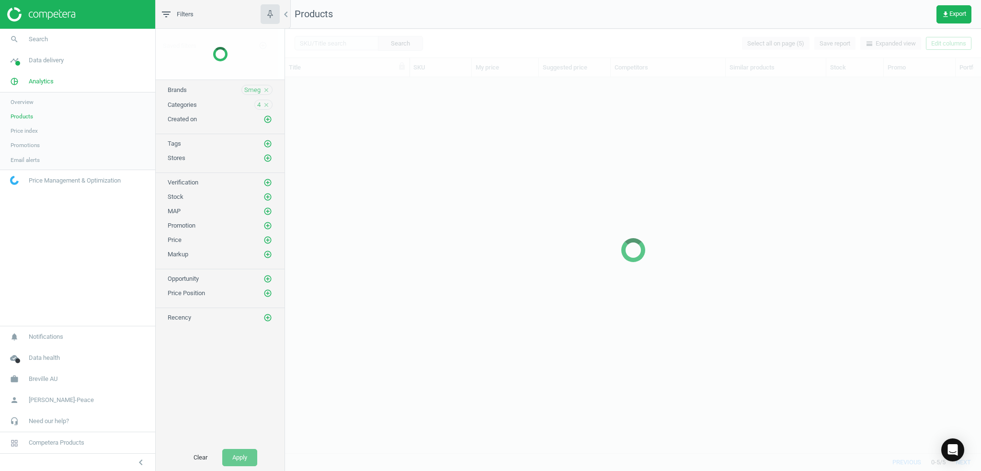
scroll to position [362, 689]
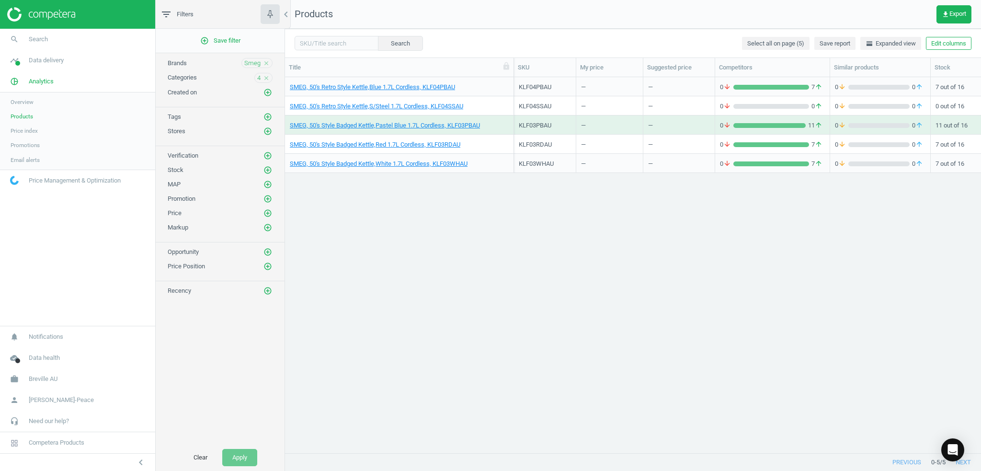
drag, startPoint x: 410, startPoint y: 71, endPoint x: 514, endPoint y: 69, distance: 104.4
click at [514, 69] on div at bounding box center [514, 67] width 10 height 19
click at [404, 87] on link "SMEG, 50's Retro Style Kettle,Blue 1.7L Cordless, KLF04PBAU" at bounding box center [372, 87] width 165 height 9
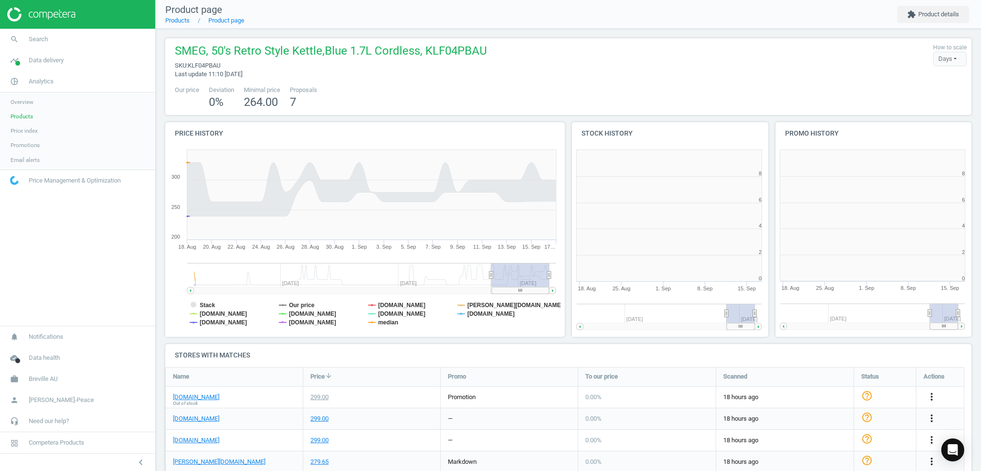
scroll to position [206, 209]
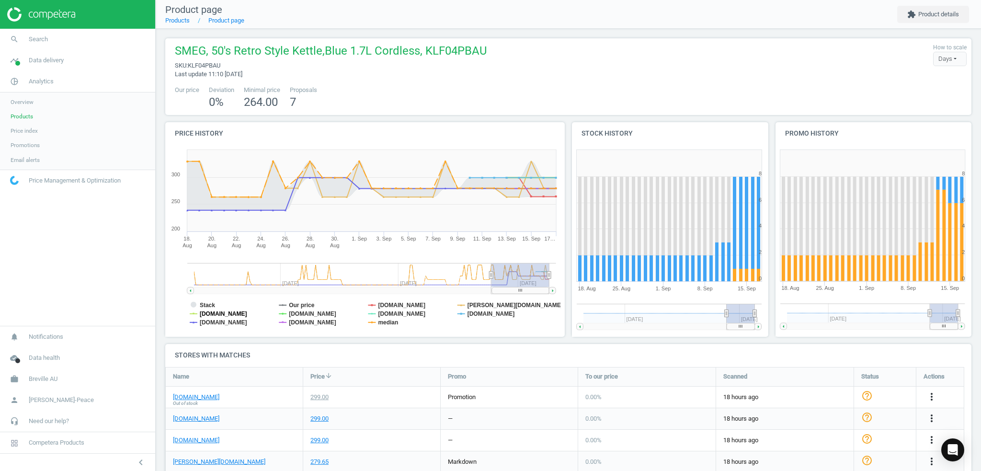
click at [220, 312] on tspan "[DOMAIN_NAME]" at bounding box center [223, 313] width 47 height 7
click at [221, 323] on tspan "[DOMAIN_NAME]" at bounding box center [223, 322] width 47 height 7
click at [301, 319] on tspan "[DOMAIN_NAME]" at bounding box center [312, 322] width 47 height 7
click at [303, 312] on tspan "[DOMAIN_NAME]" at bounding box center [312, 313] width 47 height 7
click at [304, 305] on tspan "Our price" at bounding box center [302, 305] width 26 height 7
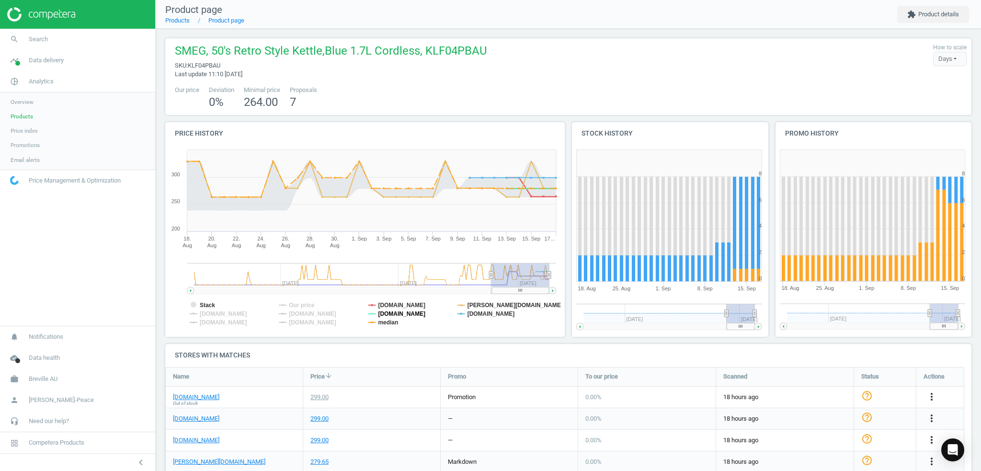
click at [387, 311] on tspan "[DOMAIN_NAME]" at bounding box center [401, 313] width 47 height 7
click at [388, 304] on tspan "[DOMAIN_NAME]" at bounding box center [401, 305] width 47 height 7
click at [476, 310] on tspan "[DOMAIN_NAME]" at bounding box center [491, 313] width 47 height 7
click at [476, 305] on tspan "[PERSON_NAME][DOMAIN_NAME]" at bounding box center [515, 305] width 95 height 7
click at [473, 313] on tspan "[DOMAIN_NAME]" at bounding box center [491, 313] width 47 height 7
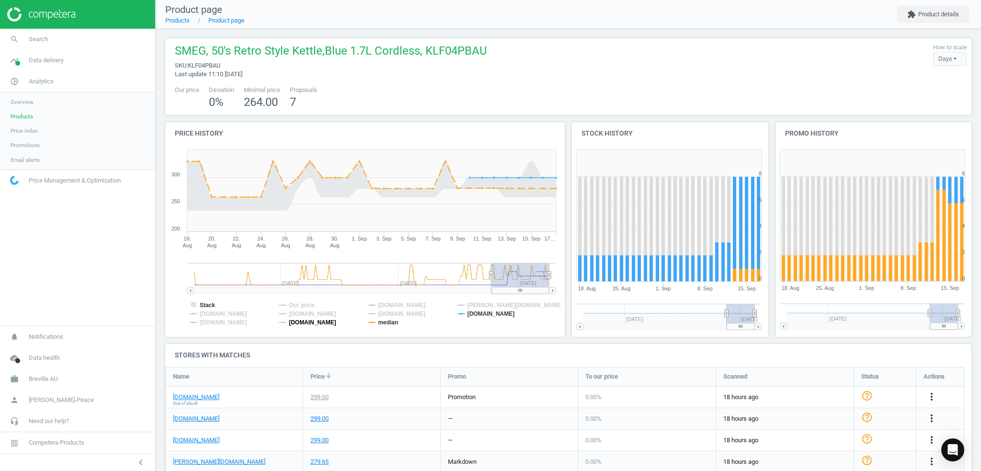
click at [319, 321] on tspan "[DOMAIN_NAME]" at bounding box center [312, 322] width 47 height 7
click at [312, 313] on tspan "[DOMAIN_NAME]" at bounding box center [312, 313] width 47 height 7
click at [236, 319] on tspan "[DOMAIN_NAME]" at bounding box center [223, 322] width 47 height 7
click at [236, 313] on tspan "[DOMAIN_NAME]" at bounding box center [223, 313] width 47 height 7
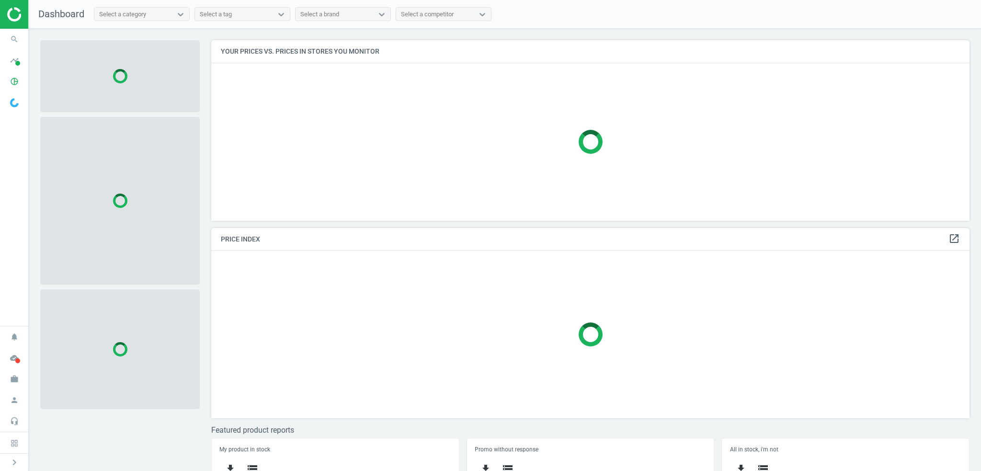
scroll to position [195, 765]
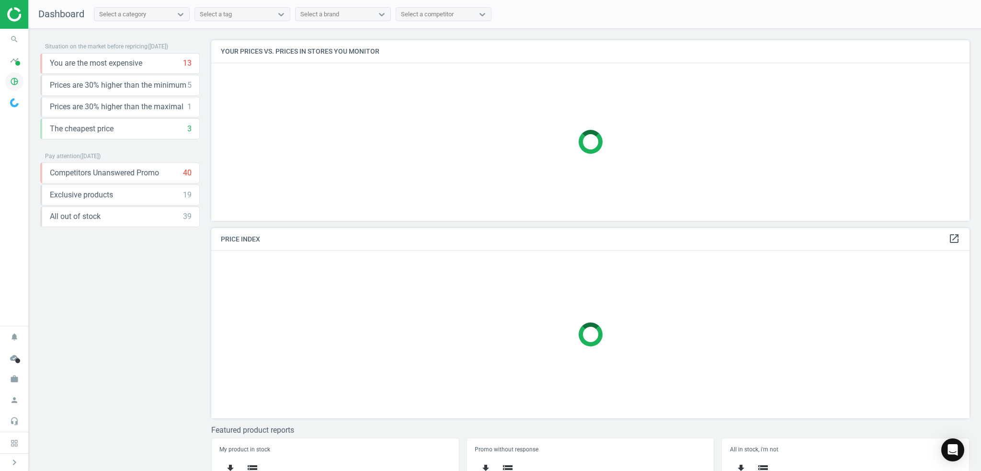
click at [15, 80] on icon "pie_chart_outlined" at bounding box center [14, 81] width 18 height 18
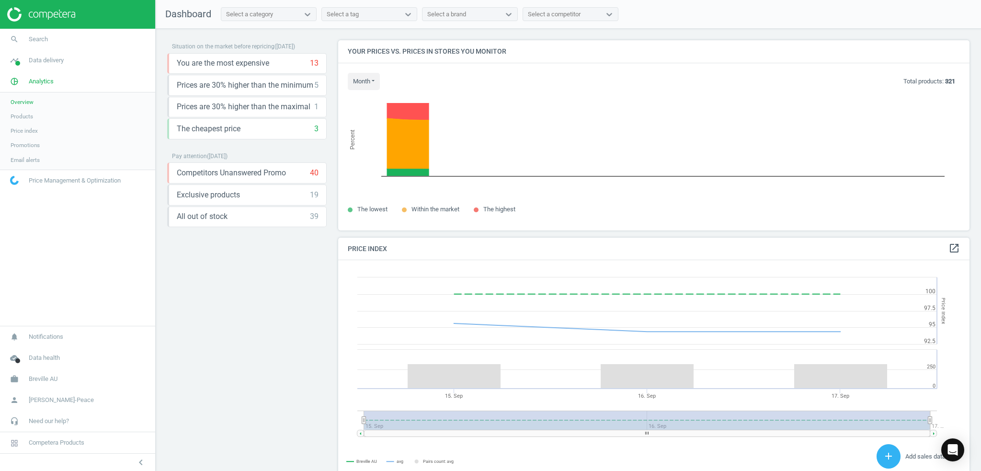
scroll to position [235, 639]
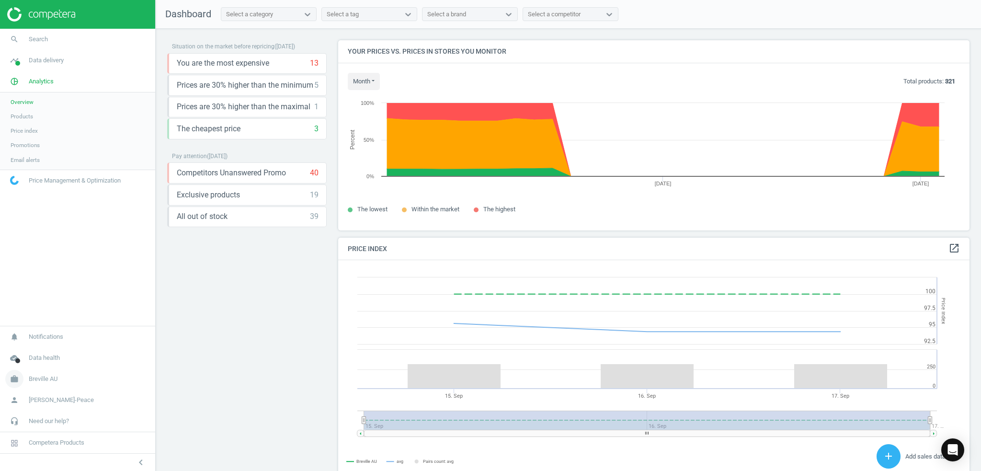
click at [40, 381] on span "Breville AU" at bounding box center [43, 379] width 29 height 9
click at [40, 351] on span "Switch campaign" at bounding box center [32, 351] width 43 height 8
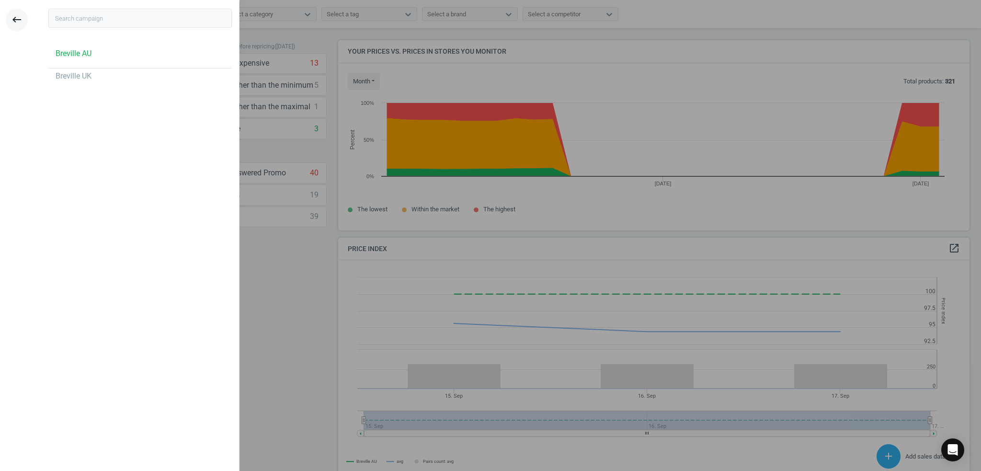
click at [13, 19] on icon "keyboard_backspace" at bounding box center [16, 19] width 11 height 11
